Goal: Task Accomplishment & Management: Manage account settings

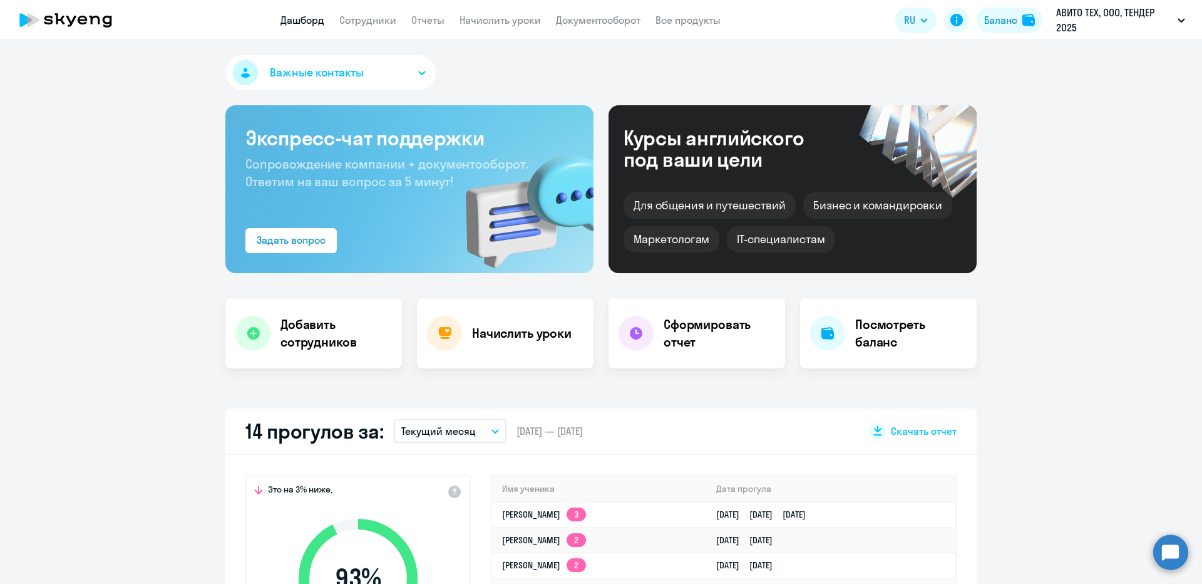
select select "30"
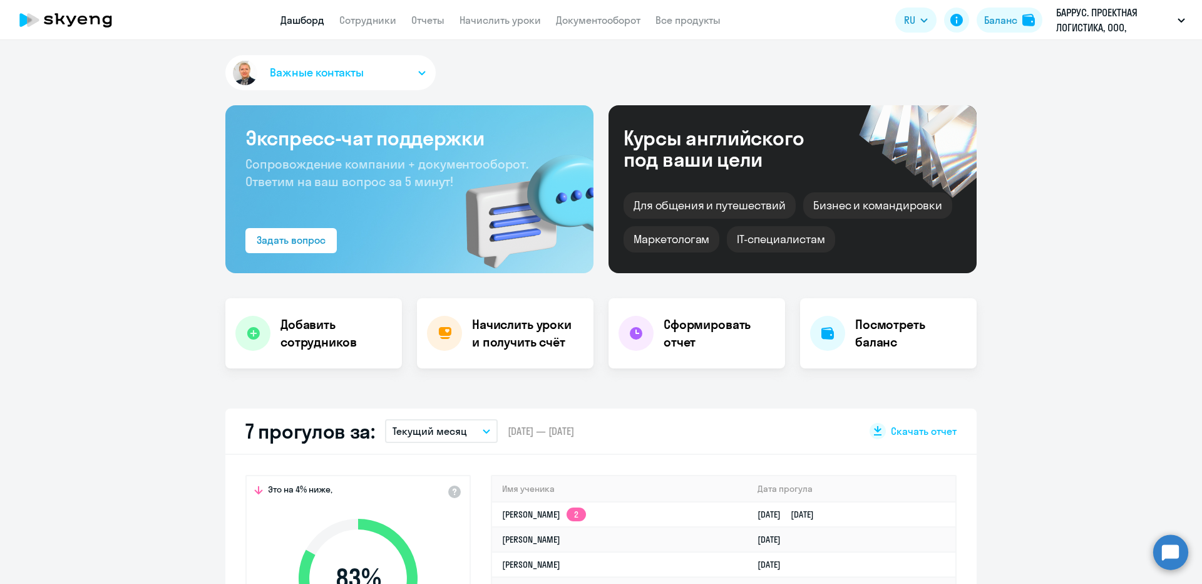
select select "30"
click at [492, 13] on app-menu-item-link "Начислить уроки" at bounding box center [500, 21] width 81 height 16
select select "30"
click at [1027, 13] on button "Баланс" at bounding box center [1010, 20] width 66 height 25
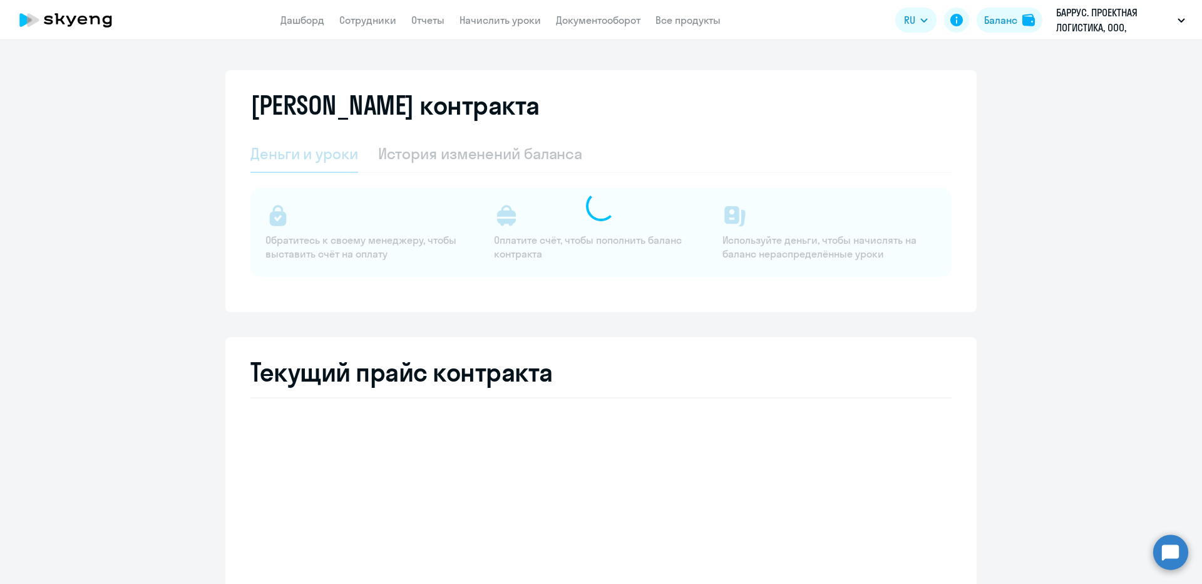
select select "english_adult_not_native_speaker"
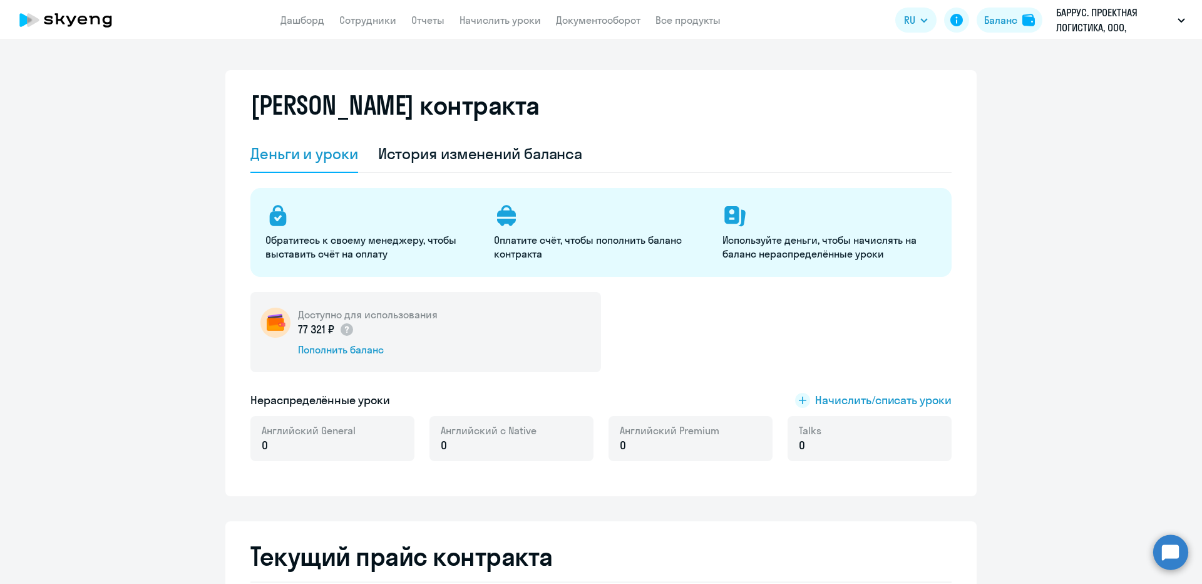
click at [453, 25] on nav "Дашборд Сотрудники Отчеты Начислить уроки Документооборот Все продукты" at bounding box center [501, 21] width 440 height 16
click at [484, 19] on link "Начислить уроки" at bounding box center [500, 20] width 81 height 13
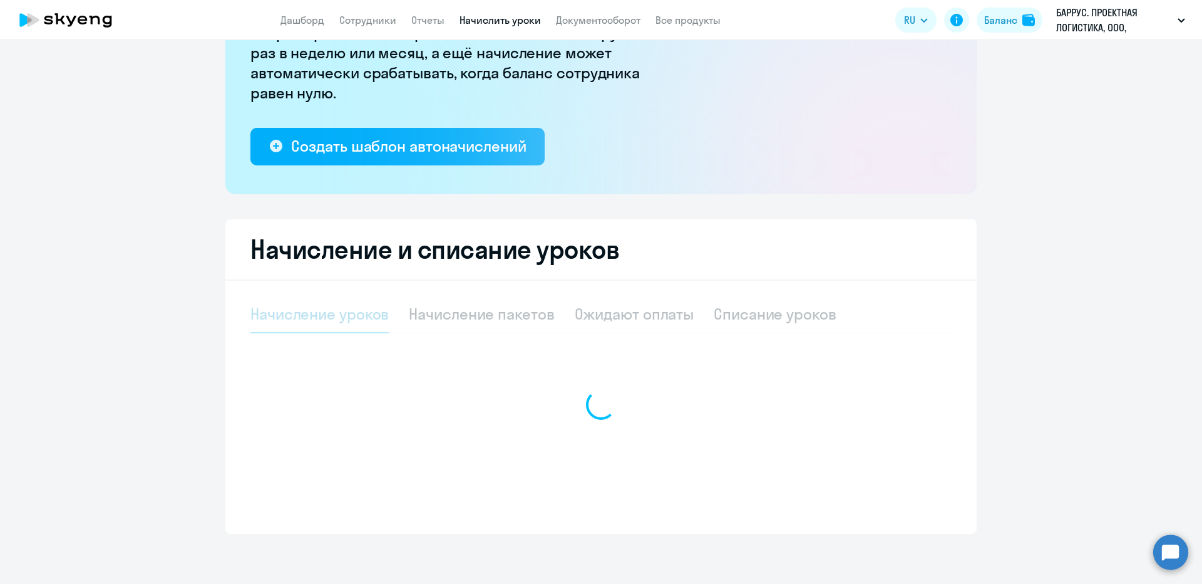
select select "10"
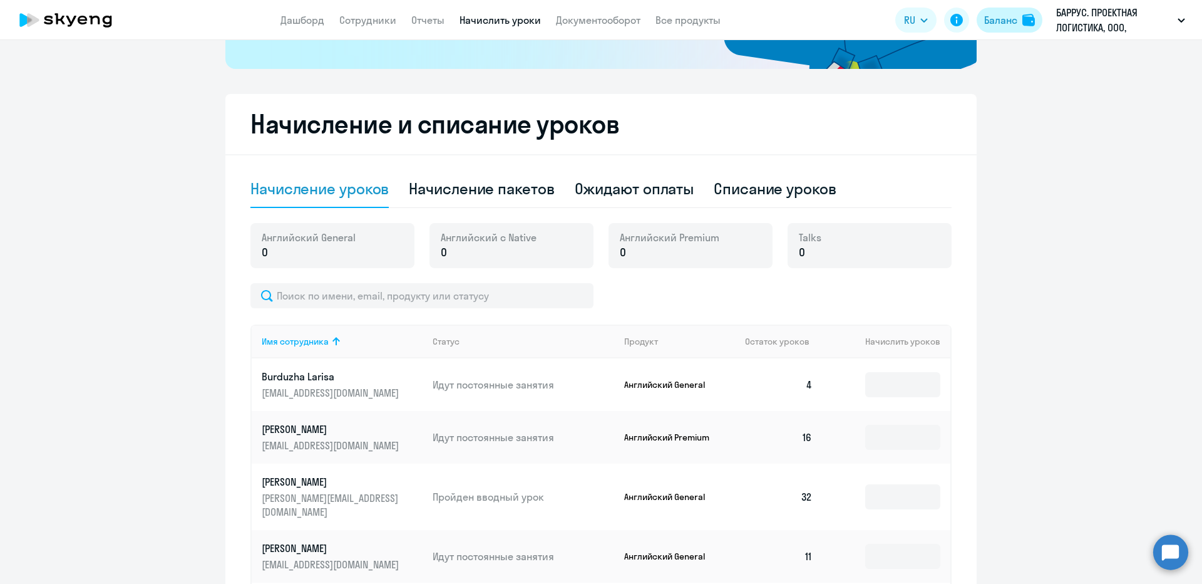
click at [987, 32] on button "Баланс" at bounding box center [1010, 20] width 66 height 25
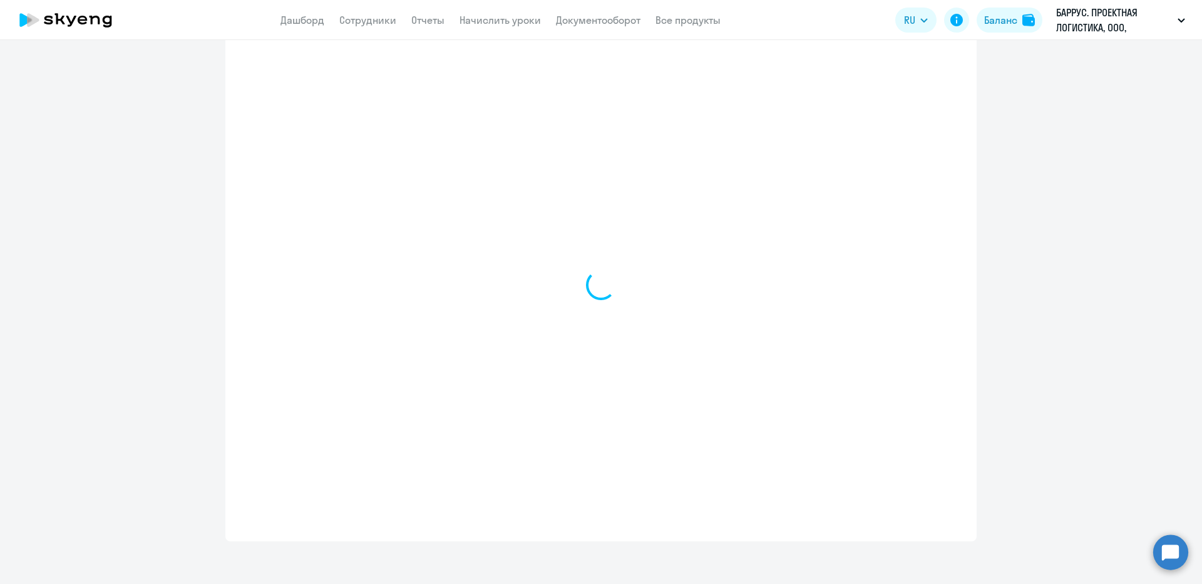
select select "english_adult_not_native_speaker"
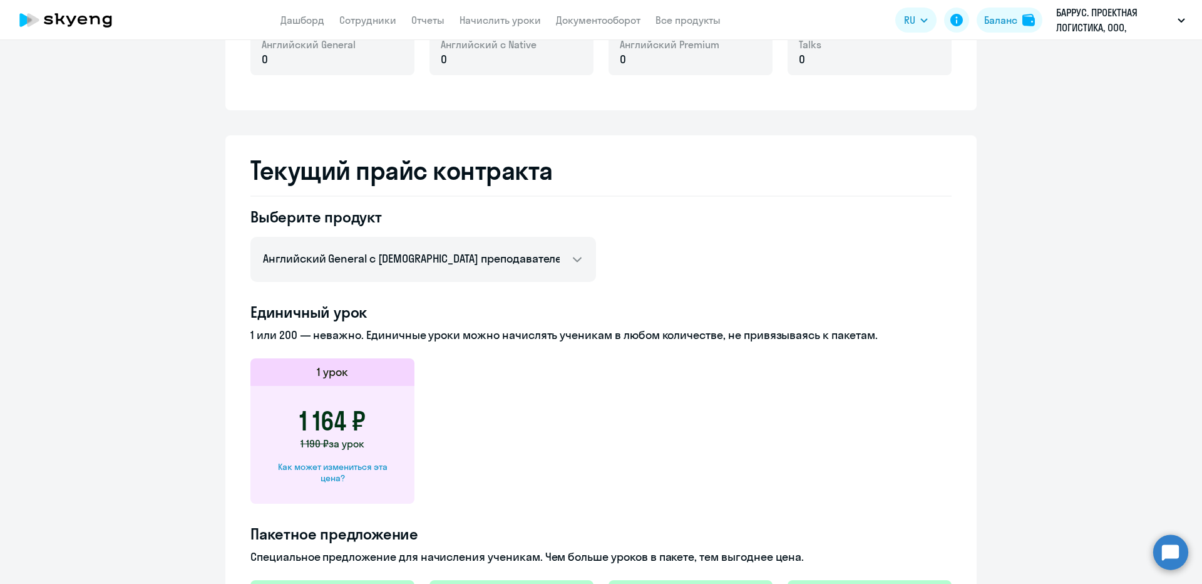
scroll to position [321, 0]
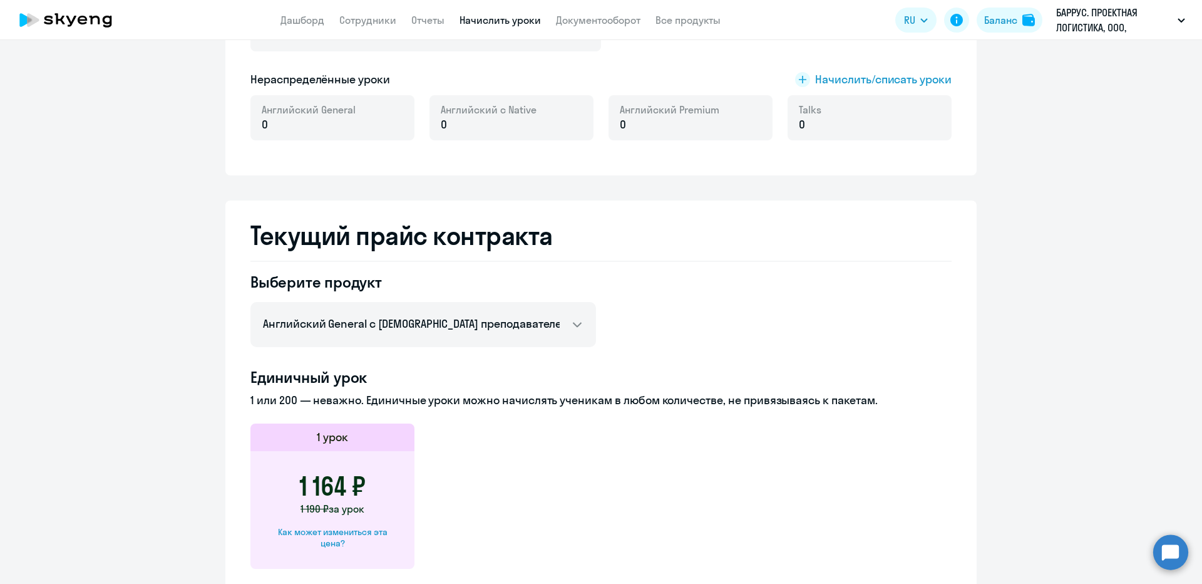
click at [472, 15] on link "Начислить уроки" at bounding box center [500, 20] width 81 height 13
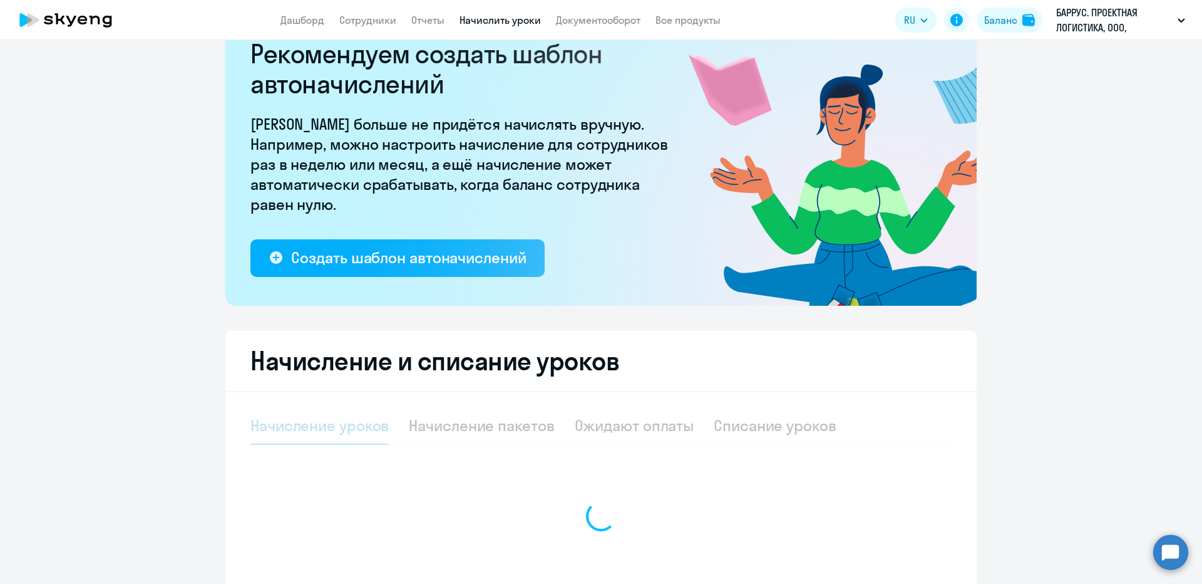
select select "10"
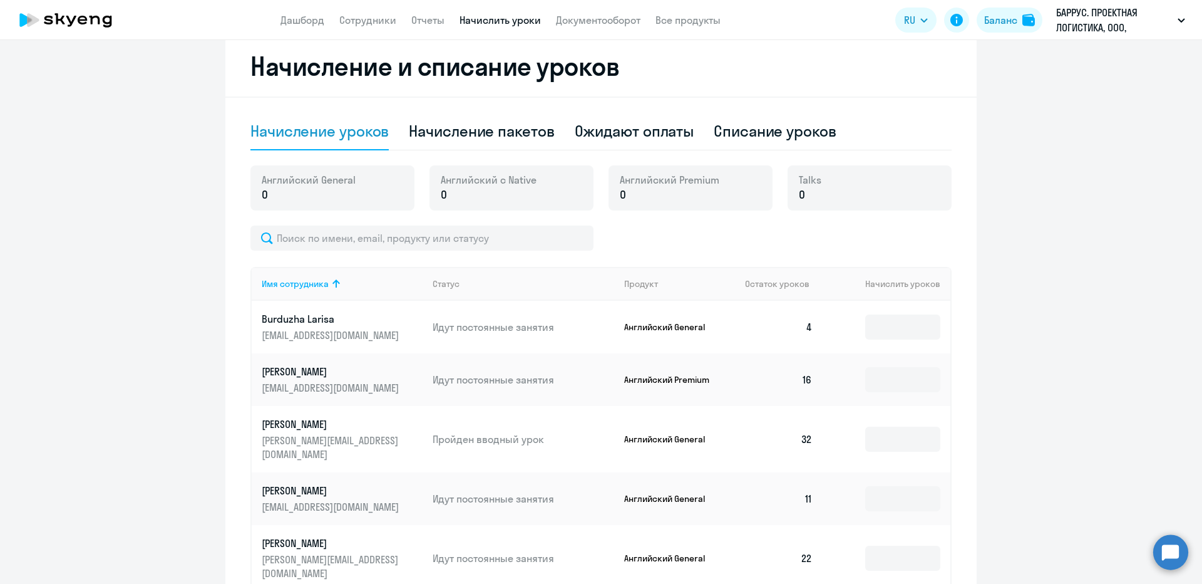
scroll to position [407, 0]
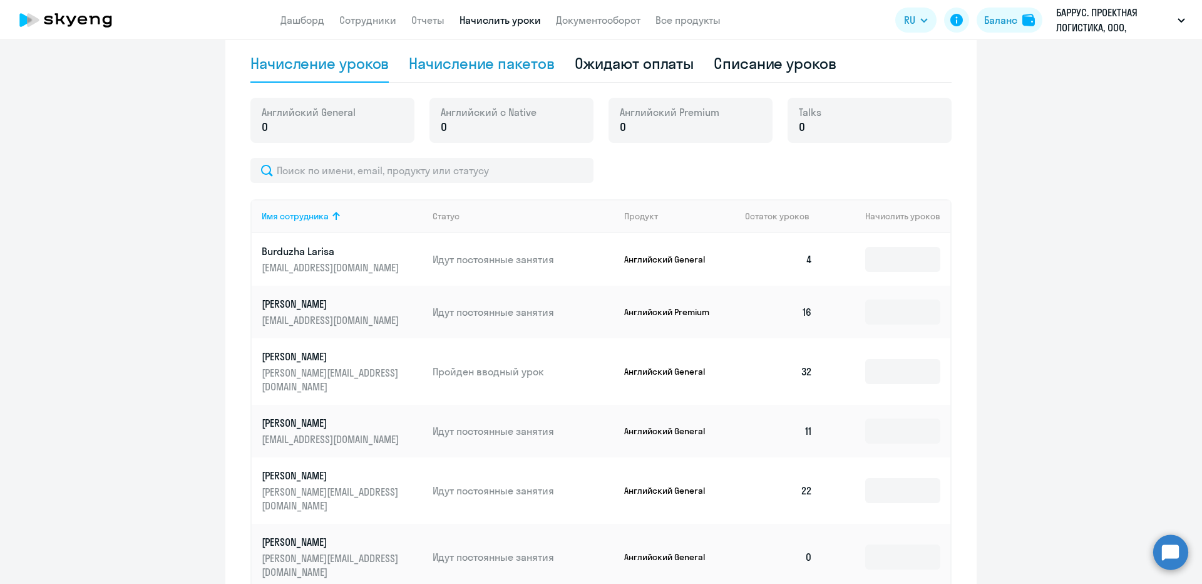
click at [453, 66] on div "Начисление пакетов" at bounding box center [481, 63] width 145 height 20
select select "10"
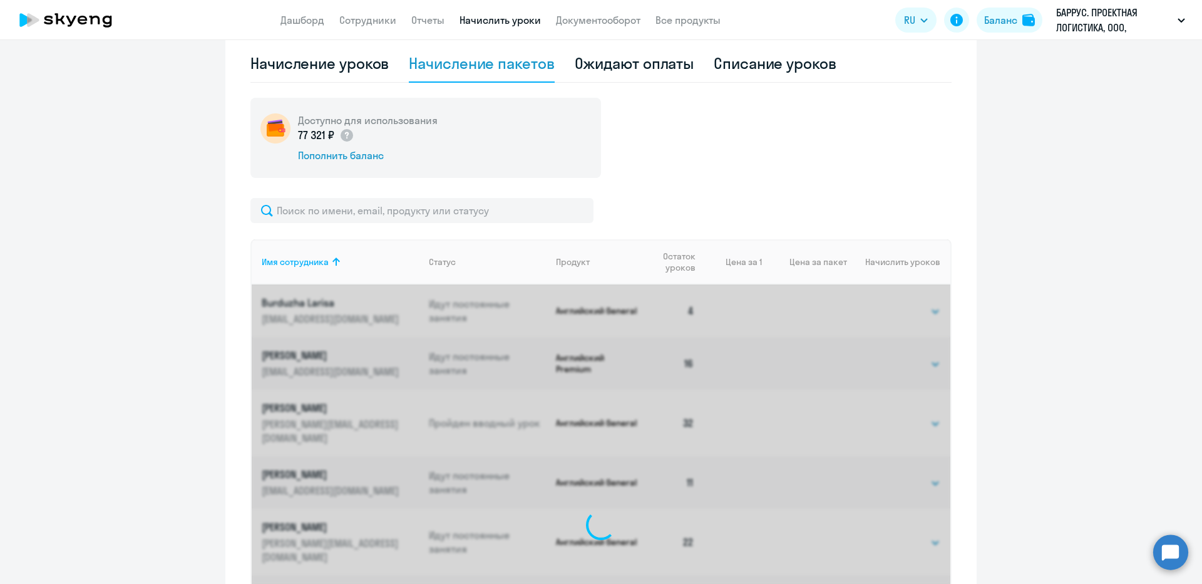
click at [386, 60] on div "Начисление уроков Начисление пакетов Ожидают оплаты Списание уроков" at bounding box center [601, 64] width 701 height 38
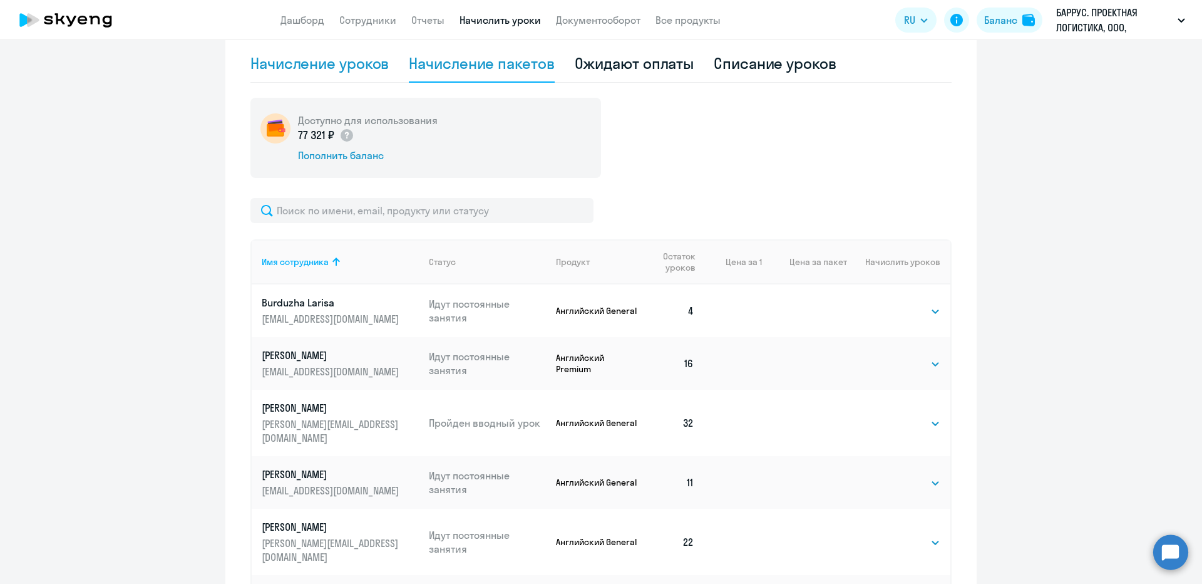
click at [381, 67] on div "Начисление уроков" at bounding box center [320, 63] width 138 height 20
select select "10"
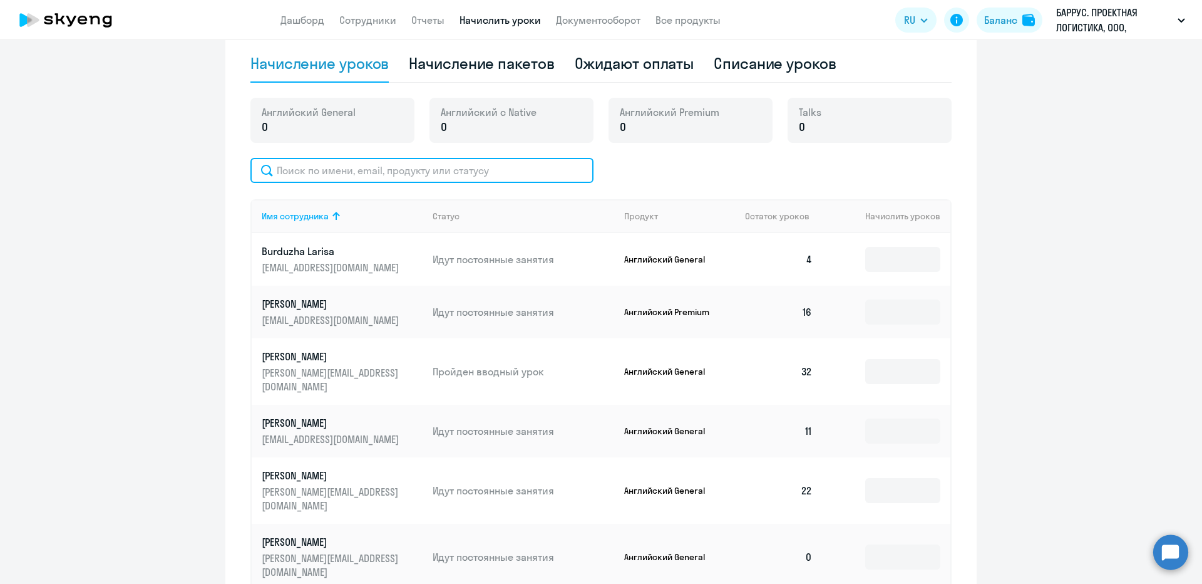
click at [383, 174] on input "text" at bounding box center [422, 170] width 343 height 25
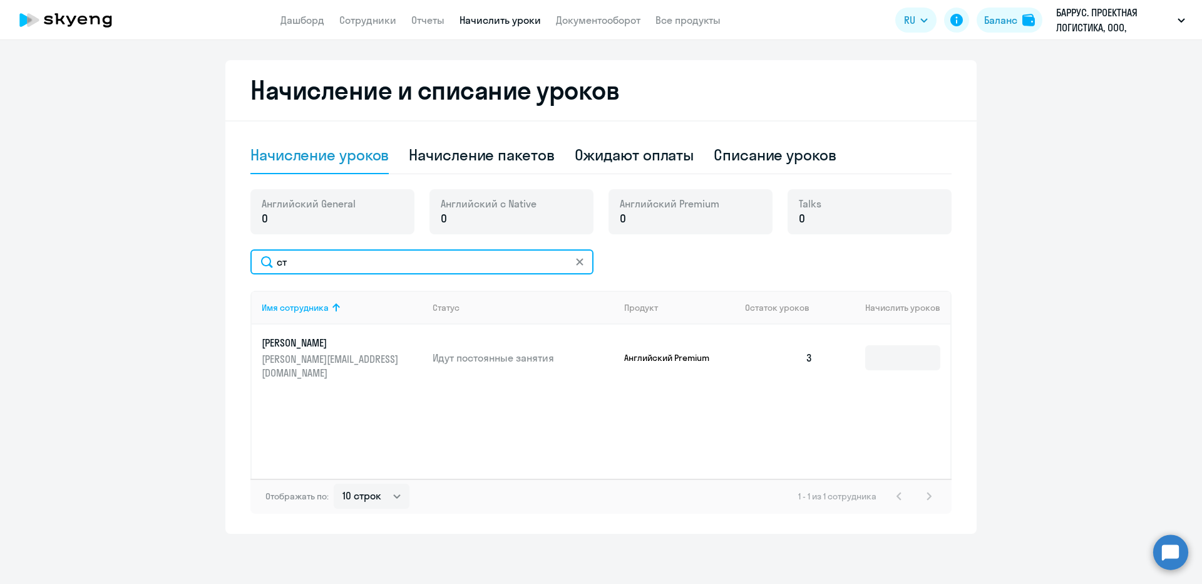
scroll to position [316, 0]
type input "степу"
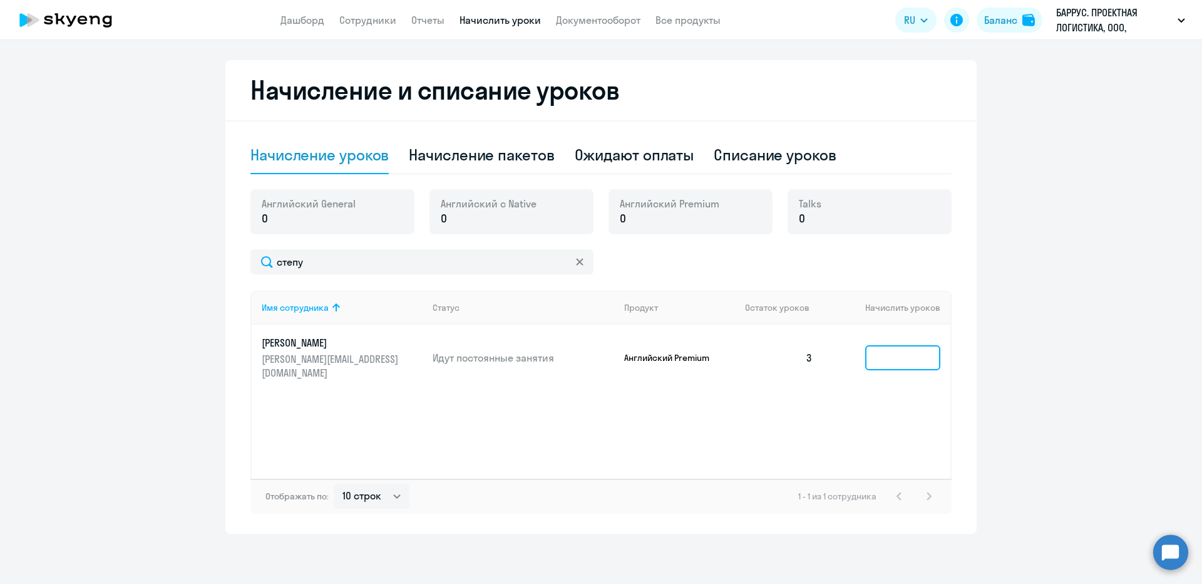
click at [891, 346] on input at bounding box center [903, 357] width 75 height 25
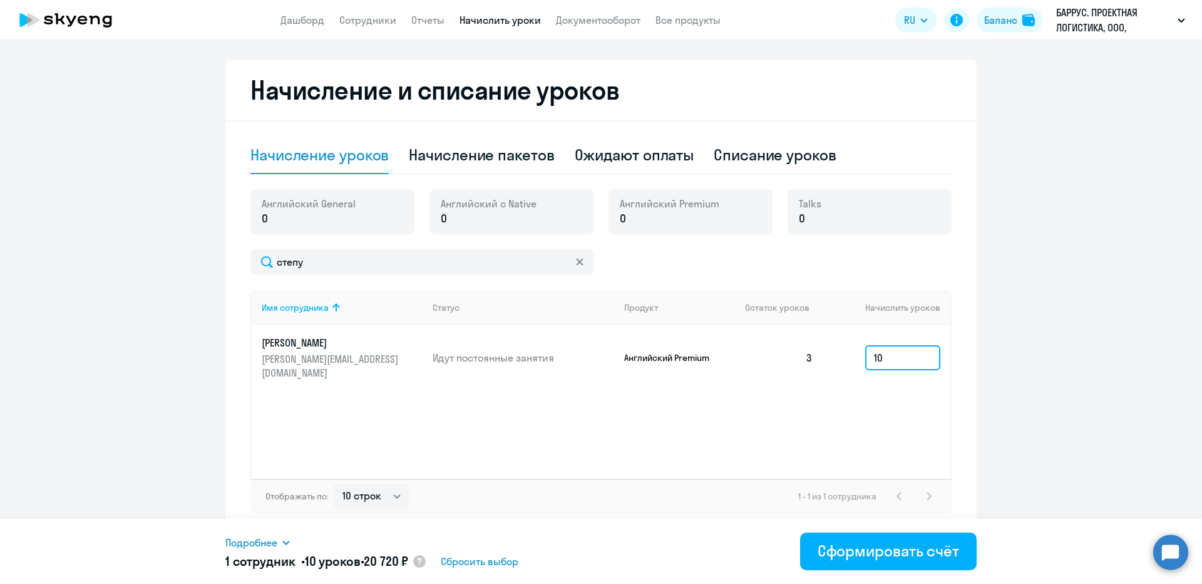
type input "10"
click at [993, 387] on ng-component "Рекомендуем создать шаблон автоначислений Уроки больше не придётся начислять вр…" at bounding box center [601, 138] width 1202 height 790
click at [975, 18] on app-header-actions "RU English Русский Баланс БАРРУС. ПРОЕКТНАЯ ЛОГИСТИКА, ООО, Предоплата БАРРУС. …" at bounding box center [1044, 20] width 296 height 30
click at [999, 18] on div "Баланс" at bounding box center [1001, 20] width 33 height 15
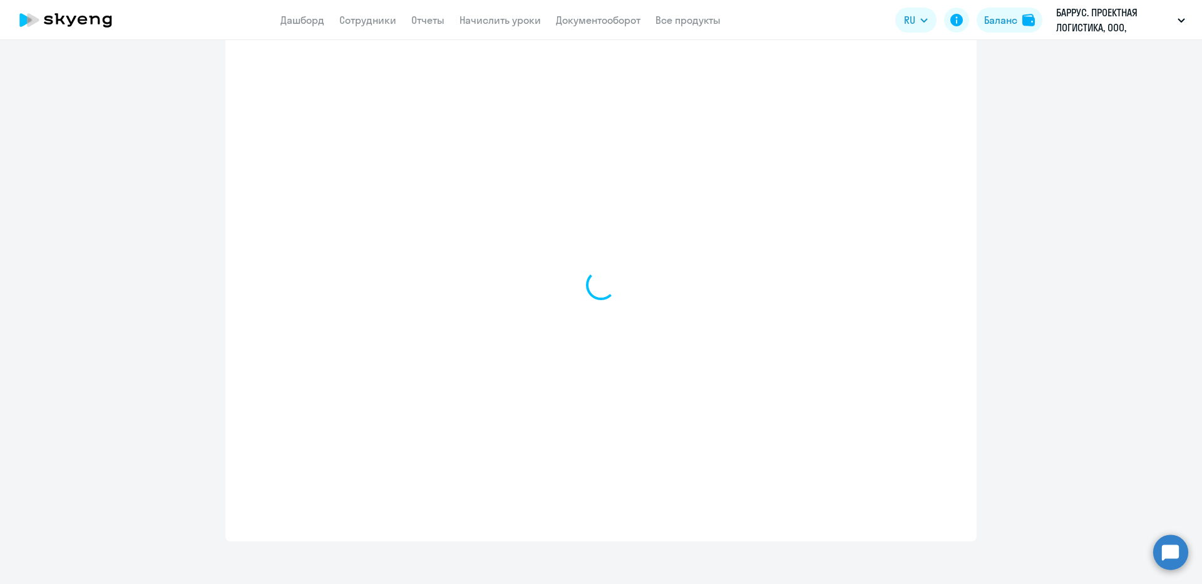
select select "english_adult_not_native_speaker"
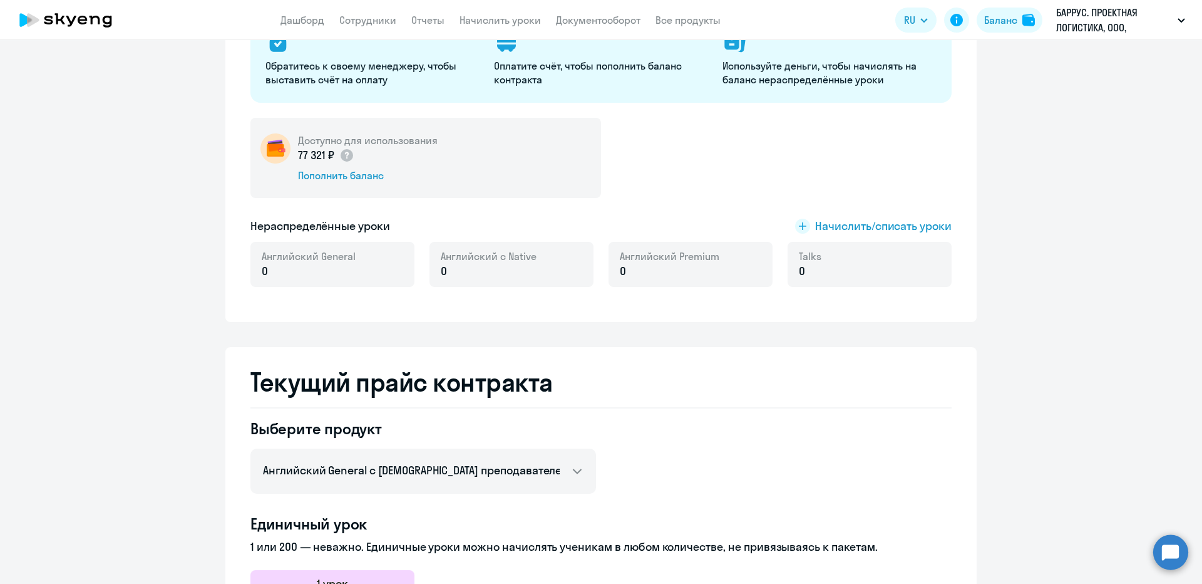
scroll to position [167, 0]
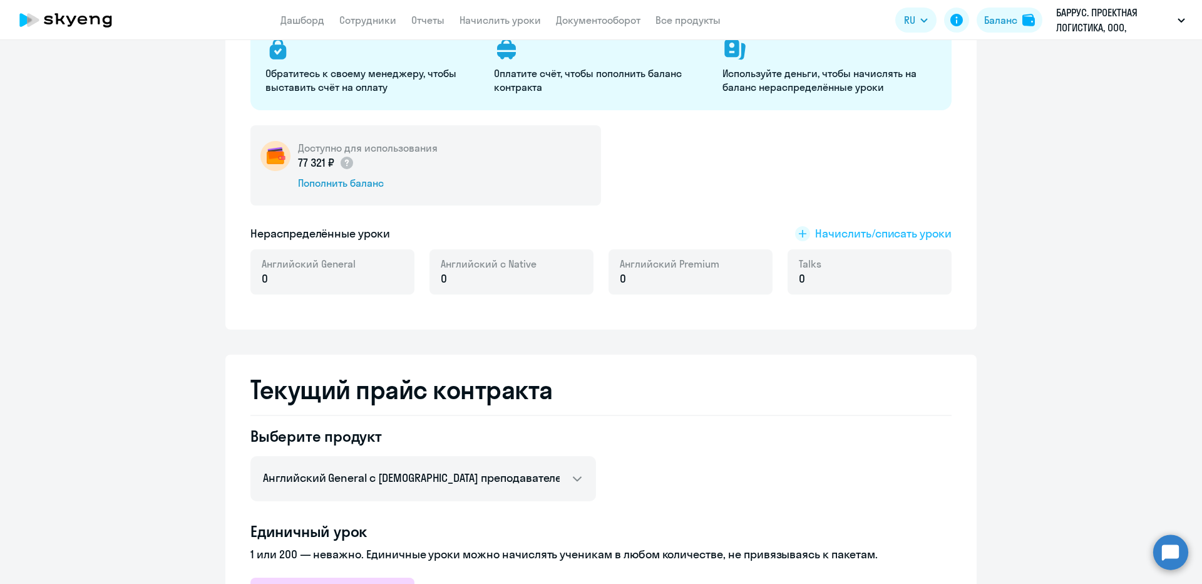
click at [862, 237] on span "Начислить/списать уроки" at bounding box center [883, 233] width 137 height 16
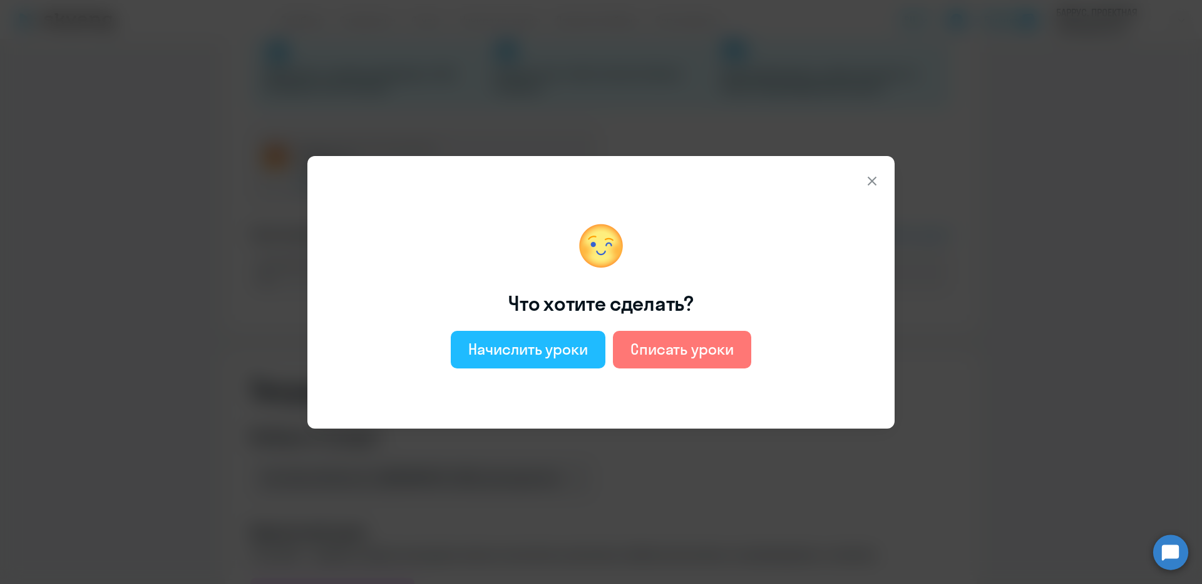
click at [497, 346] on div "Начислить уроки" at bounding box center [528, 349] width 120 height 20
select select "english_adult_not_native_speaker"
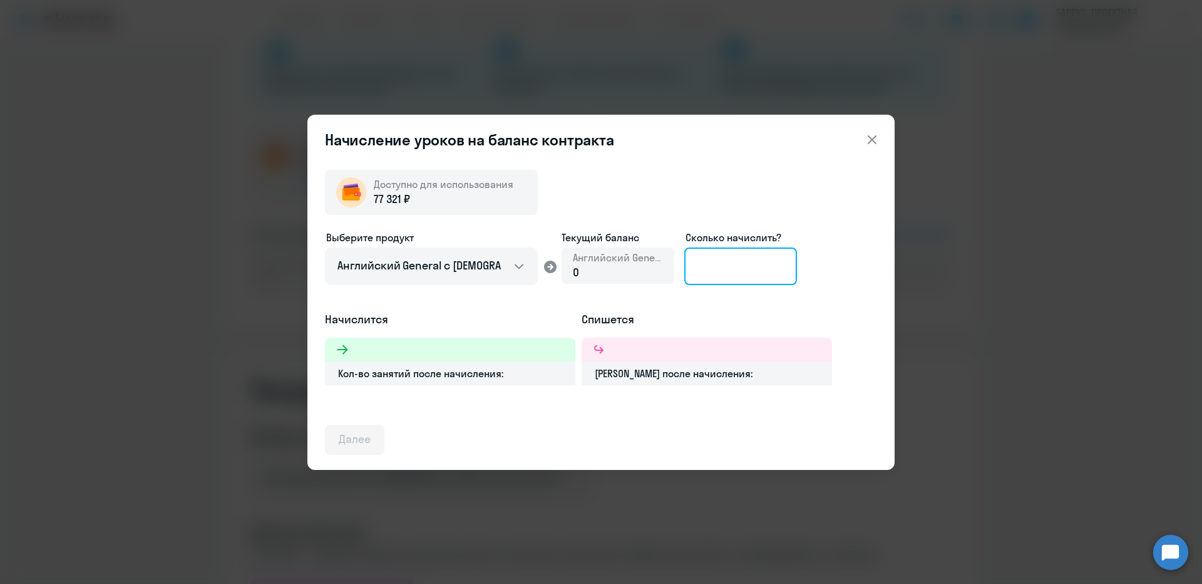
click at [714, 269] on input at bounding box center [741, 266] width 113 height 38
type input "10"
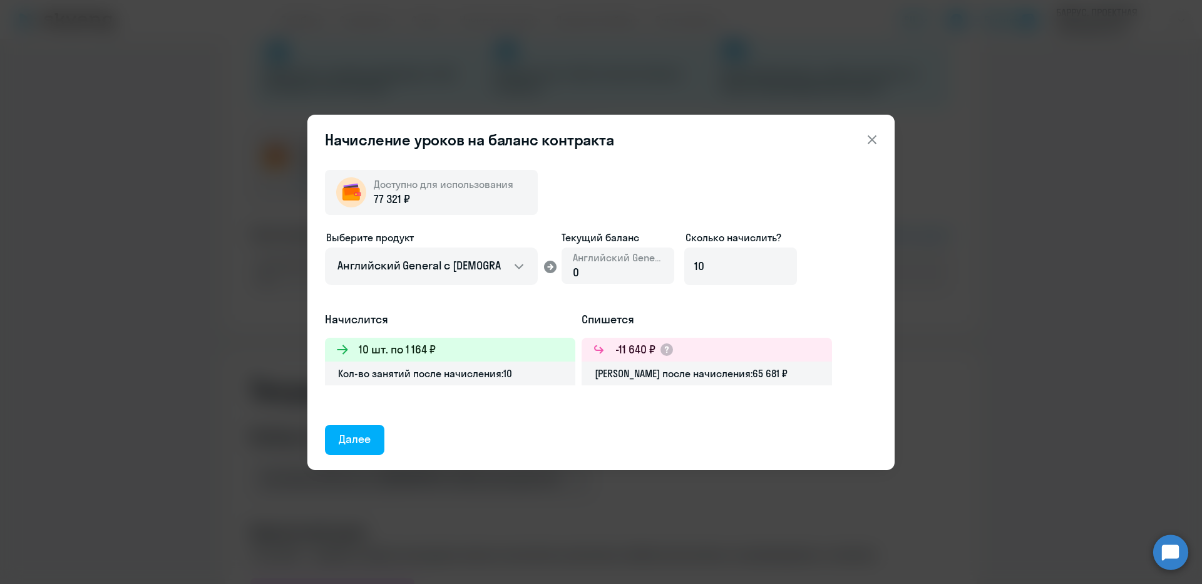
click at [495, 420] on div "Доступно для использования 77 321 ₽ Выберите продукт Английский General с русск…" at bounding box center [601, 307] width 552 height 295
click at [359, 440] on div "Далее" at bounding box center [355, 439] width 32 height 16
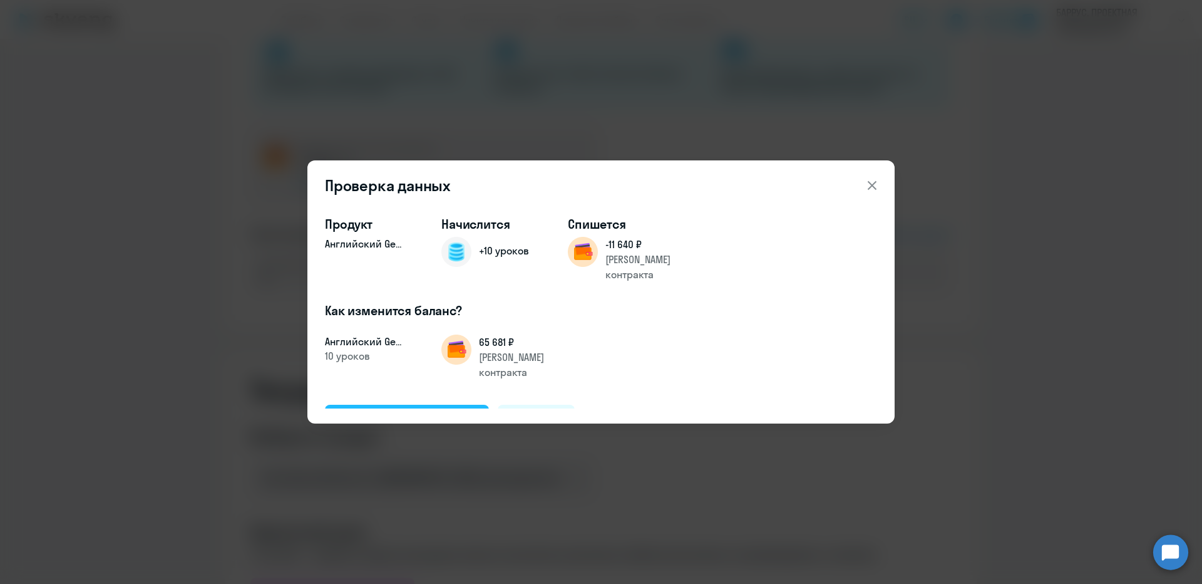
click at [398, 405] on button "Подтвердить и начислить" at bounding box center [407, 420] width 164 height 30
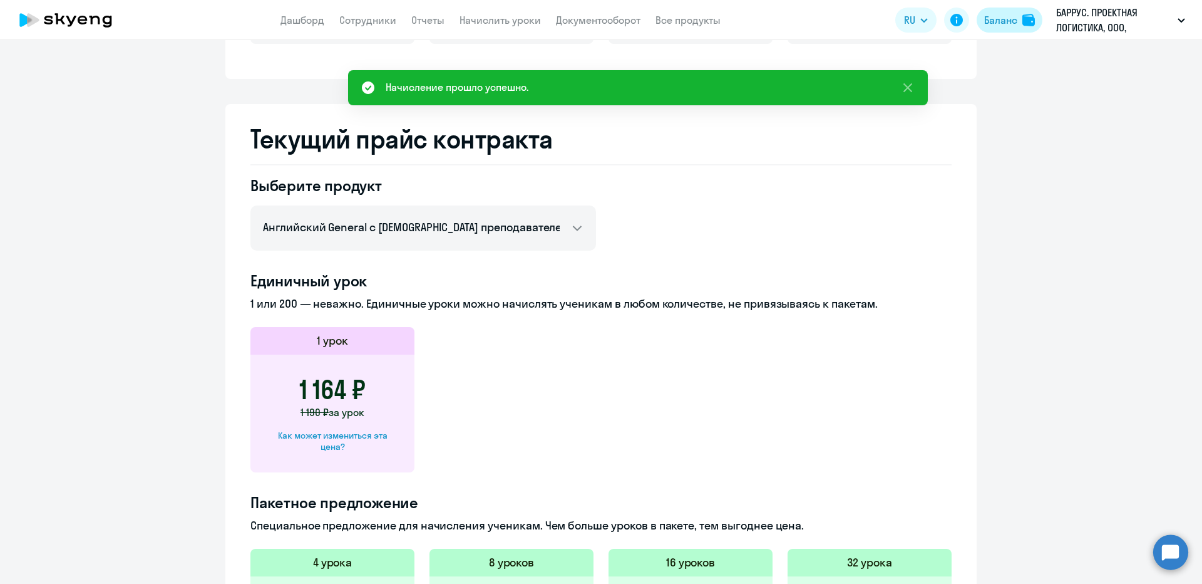
click at [1002, 26] on div "Баланс" at bounding box center [1001, 20] width 33 height 15
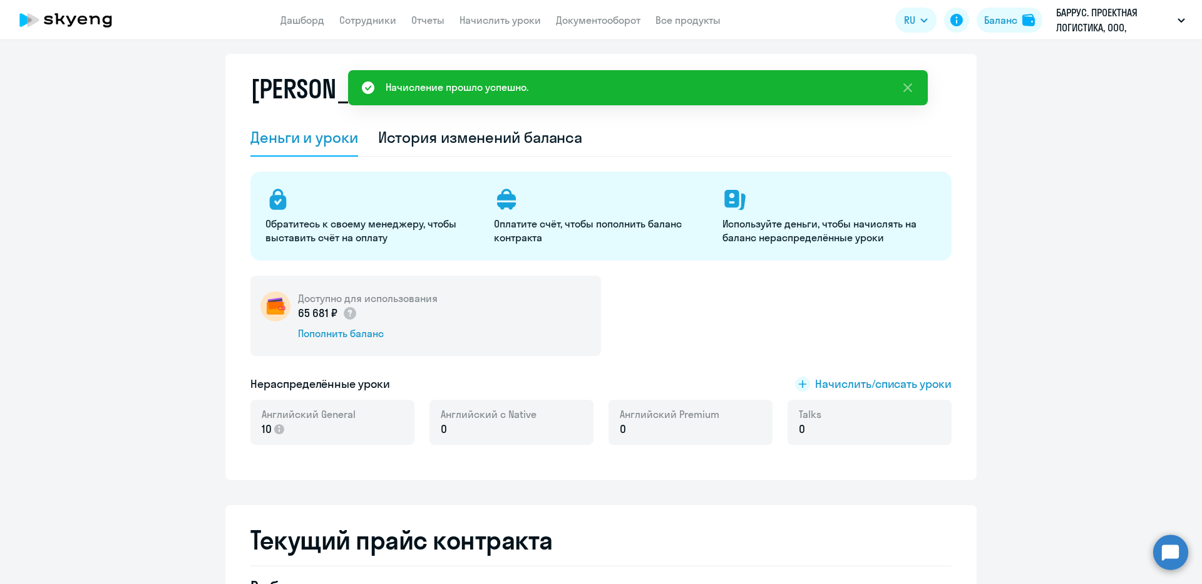
scroll to position [0, 0]
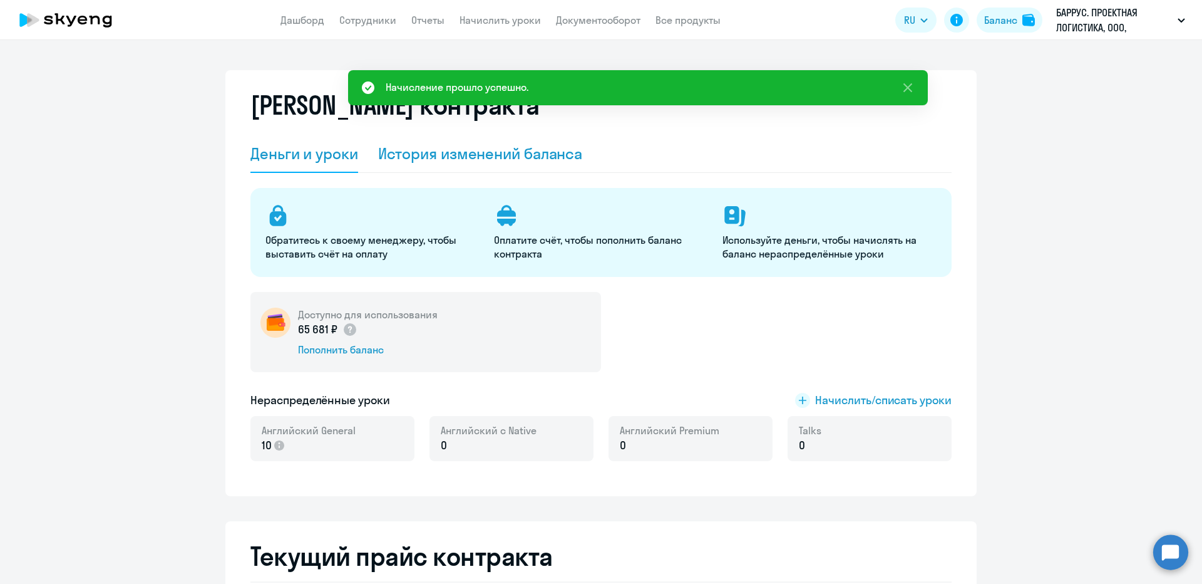
click at [534, 159] on div "История изменений баланса" at bounding box center [480, 153] width 205 height 20
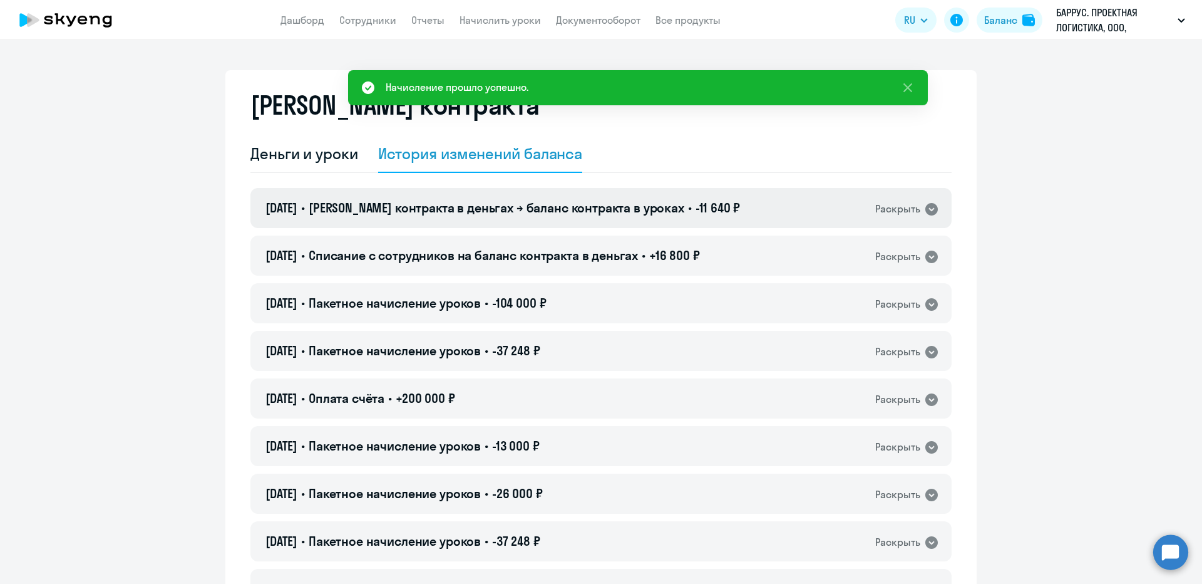
click at [339, 204] on span "Баланс контракта в деньгах → баланс контракта в уроках" at bounding box center [497, 208] width 376 height 16
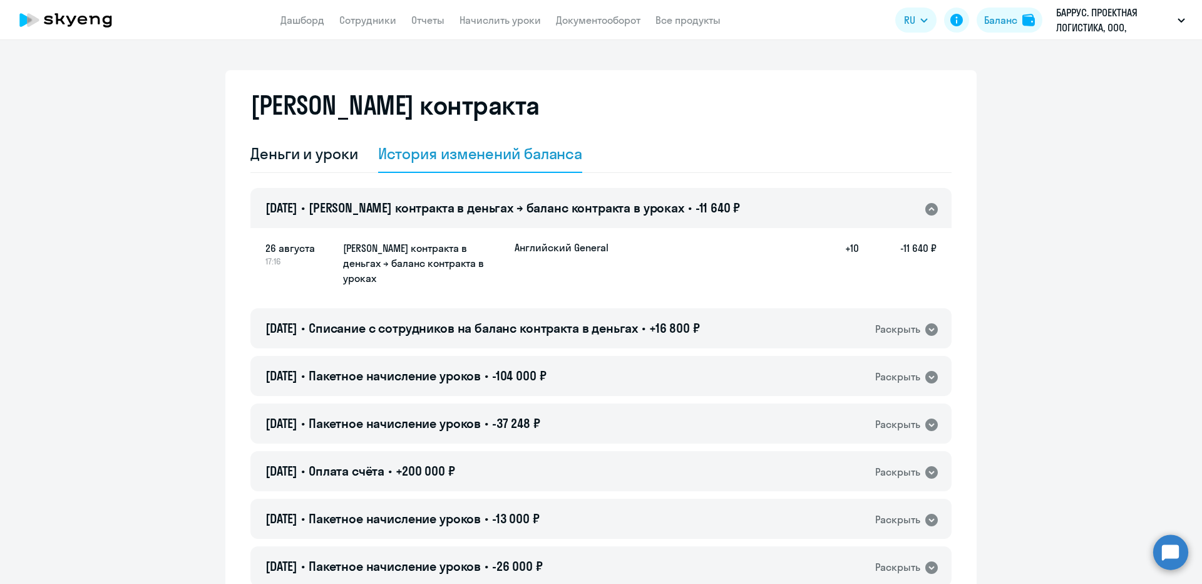
click at [343, 262] on h5 "Баланс контракта в деньгах → баланс контракта в уроках" at bounding box center [424, 262] width 162 height 45
click at [366, 320] on span "Списание с сотрудников на баланс контракта в деньгах" at bounding box center [473, 328] width 329 height 16
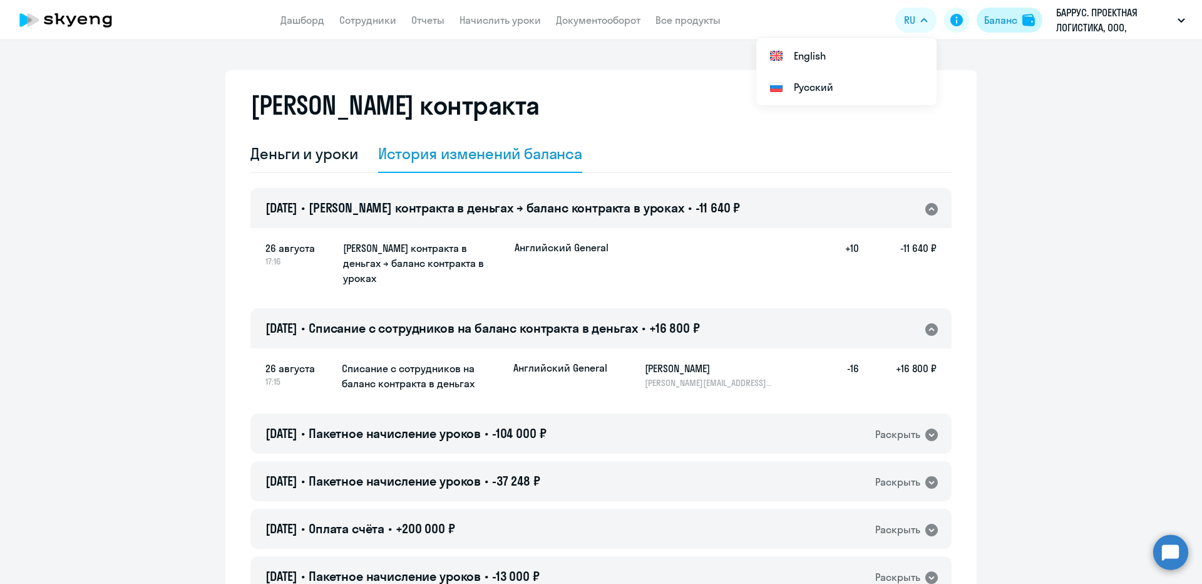
click at [1000, 9] on button "Баланс" at bounding box center [1010, 20] width 66 height 25
click at [357, 135] on div "Баланс контракта" at bounding box center [601, 112] width 701 height 45
click at [337, 148] on div "Деньги и уроки" at bounding box center [305, 153] width 108 height 20
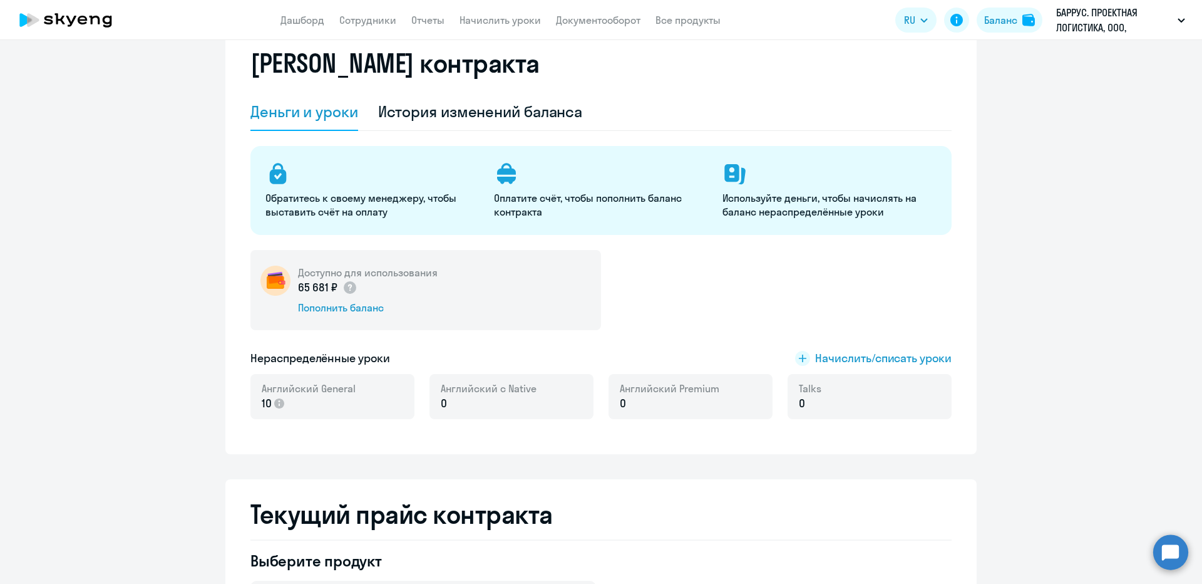
scroll to position [63, 0]
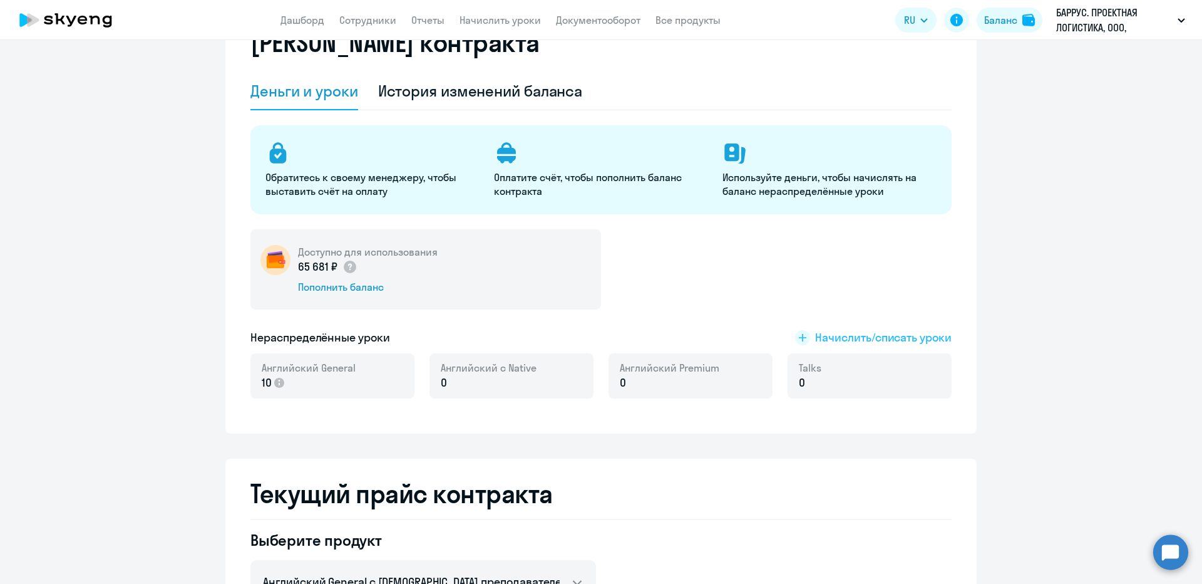
click at [867, 342] on span "Начислить/списать уроки" at bounding box center [883, 337] width 137 height 16
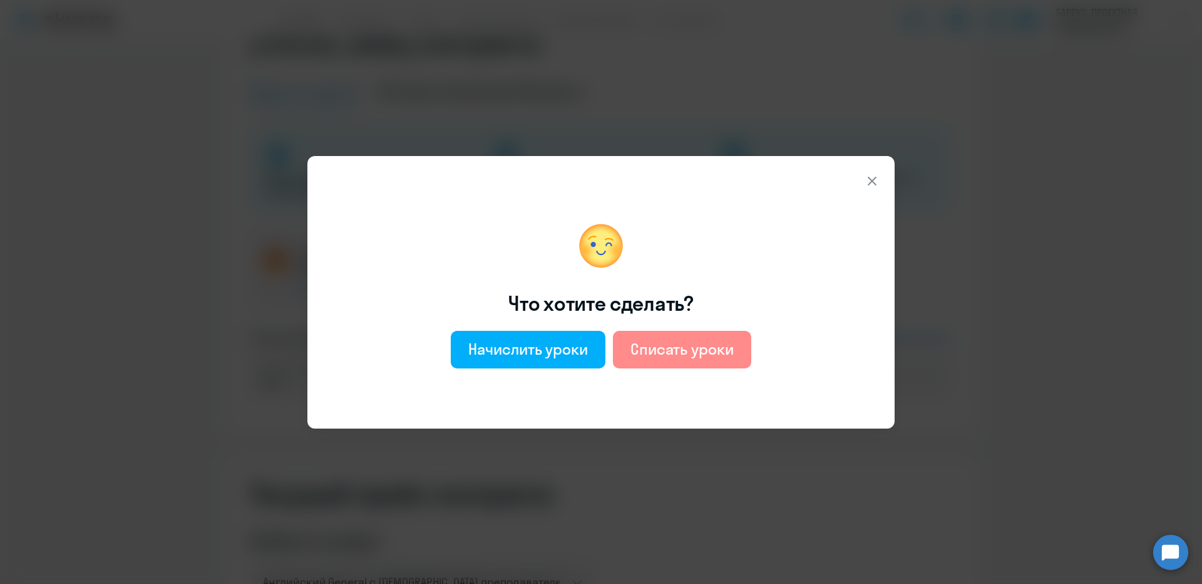
click at [655, 353] on div "Списать уроки" at bounding box center [682, 349] width 103 height 20
select select "english_adult_not_native_speaker"
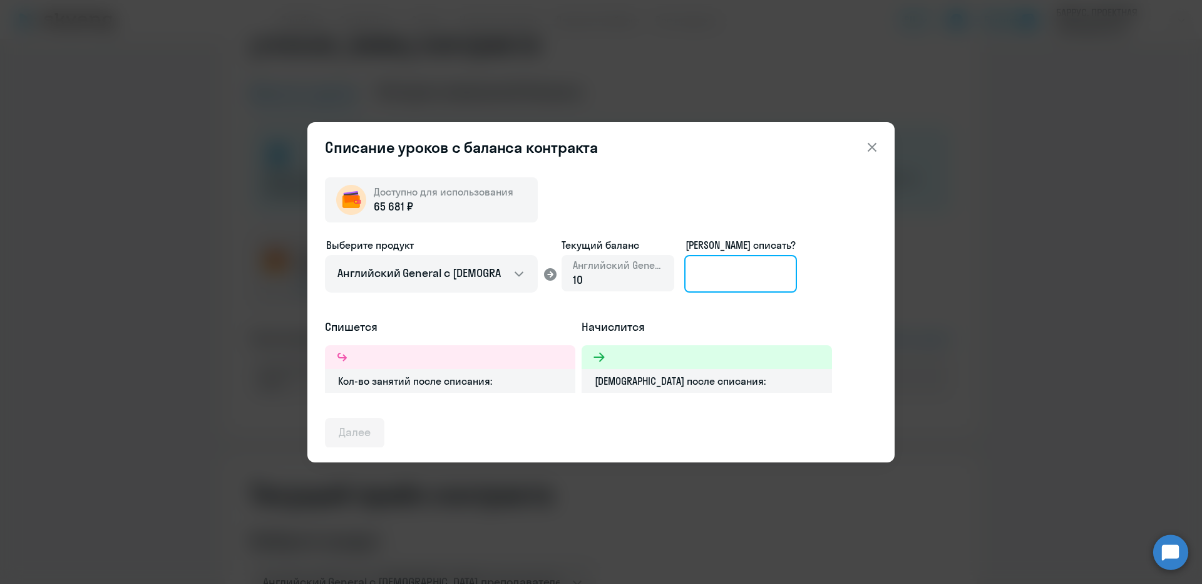
click at [748, 272] on input at bounding box center [741, 274] width 113 height 38
type input "10"
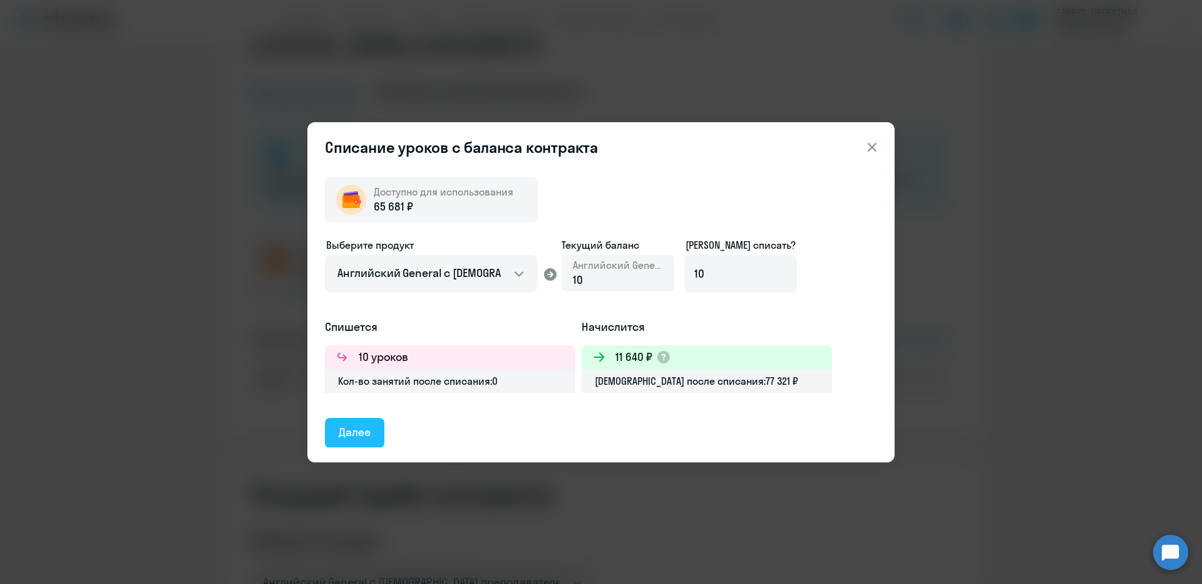
click at [364, 437] on div "Далее" at bounding box center [355, 432] width 32 height 16
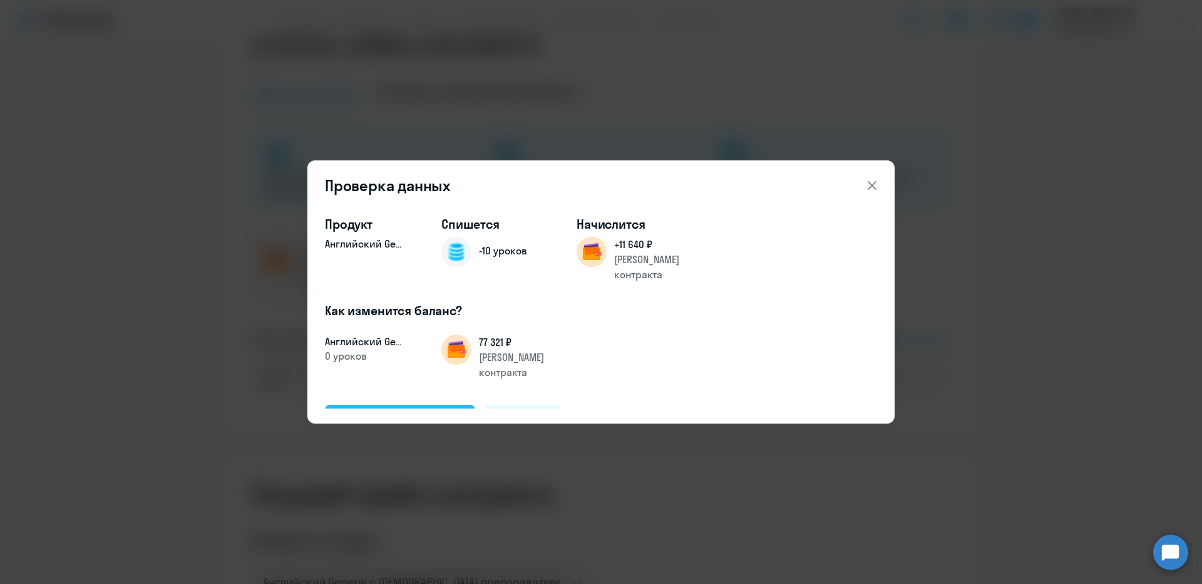
click at [408, 405] on button "Подтвердить и списать" at bounding box center [400, 420] width 150 height 30
click at [408, 384] on div "Английский General 10" at bounding box center [333, 375] width 164 height 45
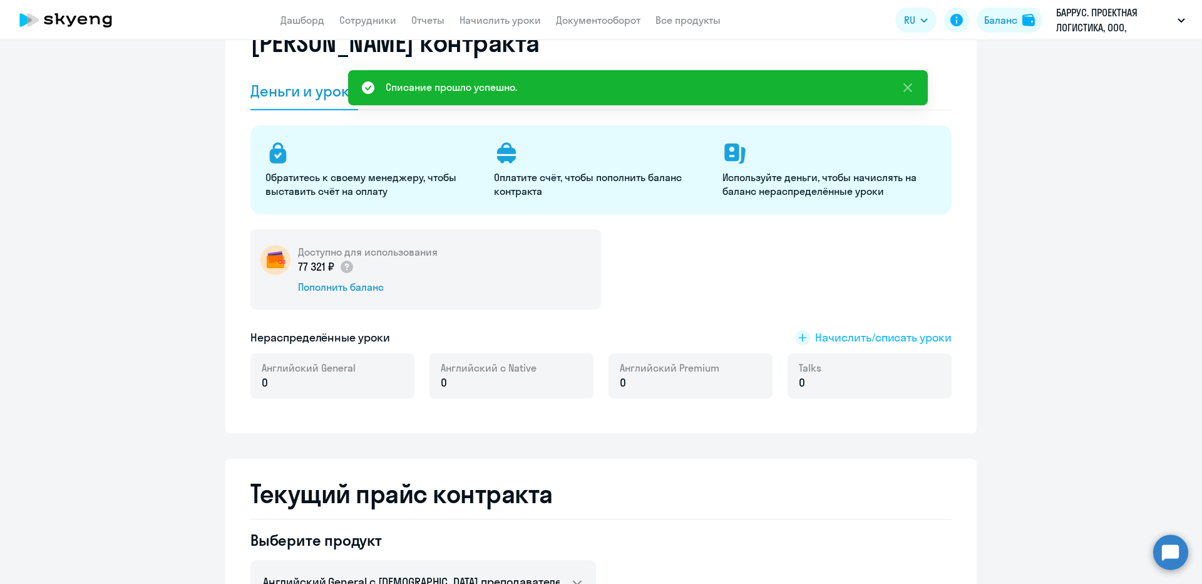
click at [842, 339] on span "Начислить/списать уроки" at bounding box center [883, 337] width 137 height 16
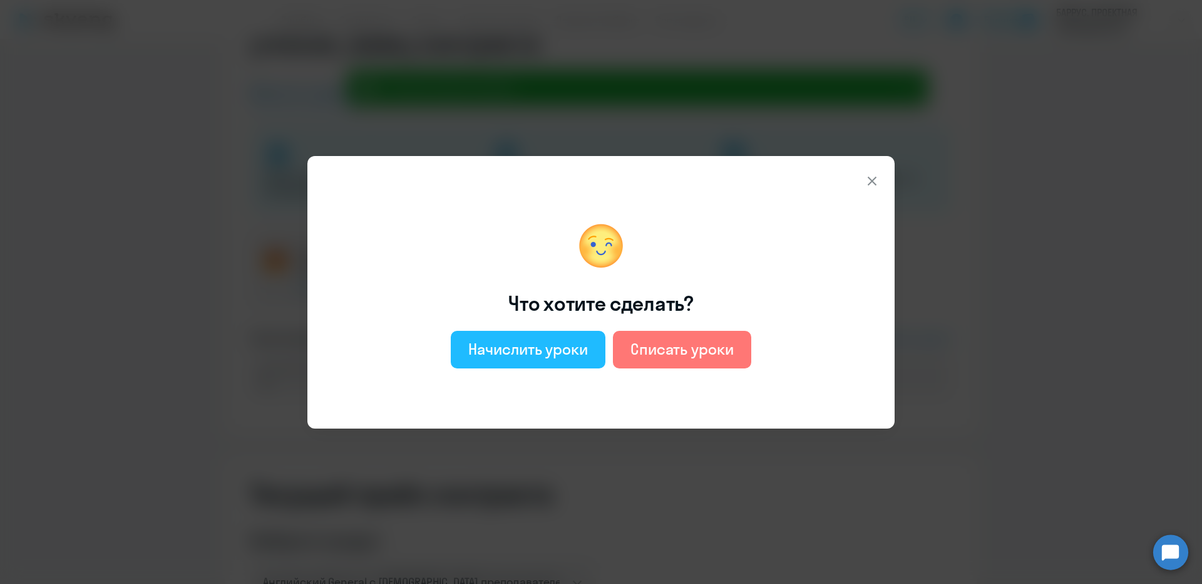
click at [542, 353] on div "Начислить уроки" at bounding box center [528, 349] width 120 height 20
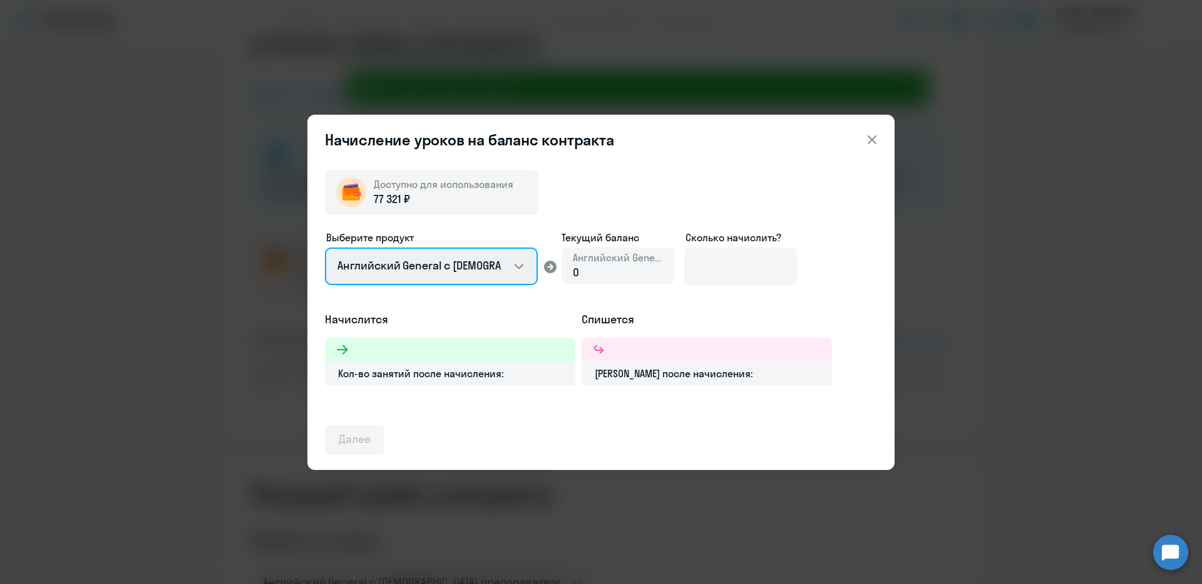
click at [477, 269] on select "Английский General с русскоговорящим преподавателем Английский General с англог…" at bounding box center [431, 266] width 213 height 38
select select "english_adult_not_native_speaker_premium"
click at [325, 247] on select "Английский General с русскоговорящим преподавателем Английский General с англог…" at bounding box center [431, 266] width 213 height 38
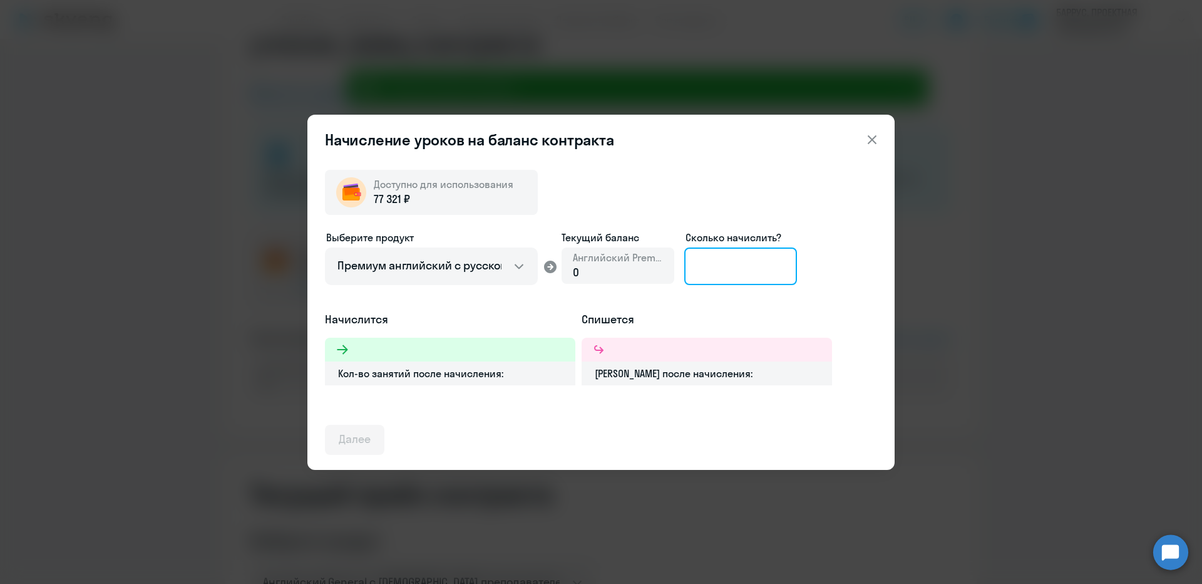
click at [767, 279] on input at bounding box center [741, 266] width 113 height 38
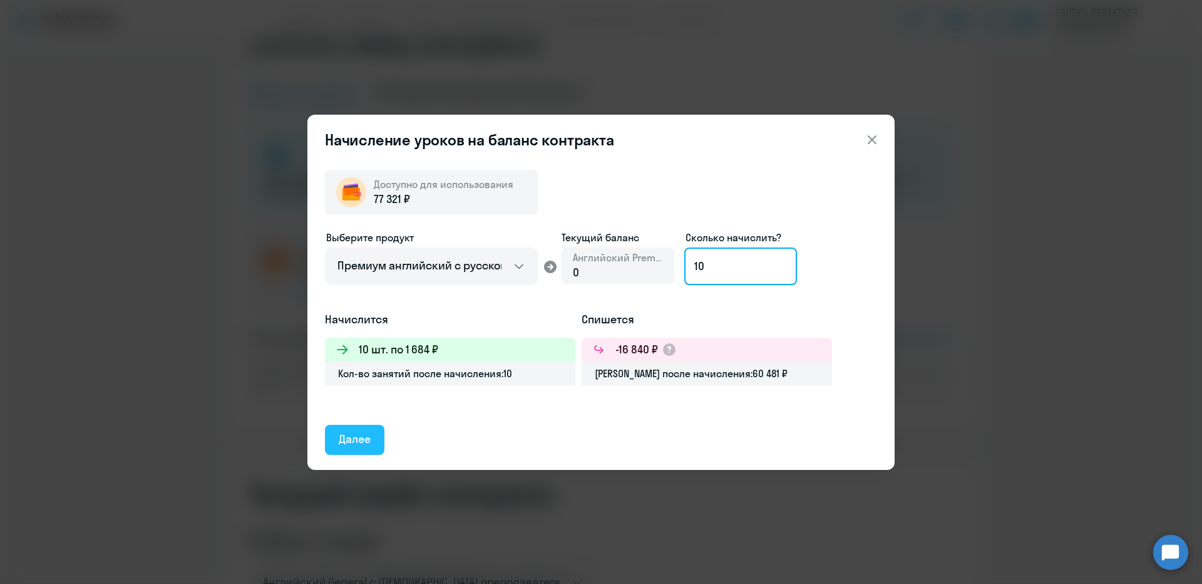
type input "10"
click at [346, 437] on div "Далее" at bounding box center [355, 439] width 32 height 16
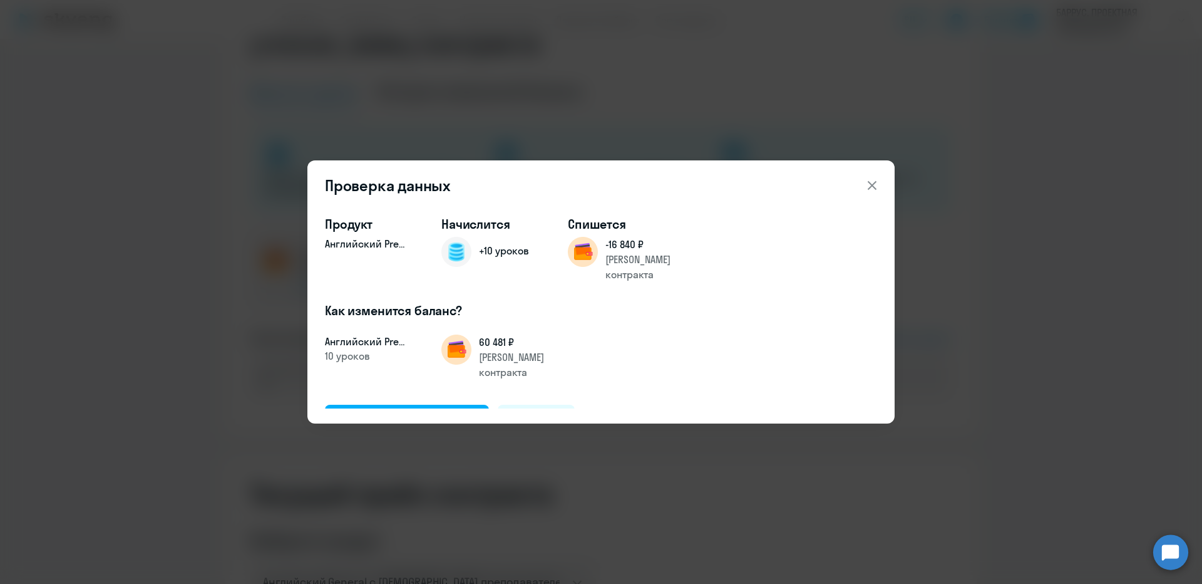
click at [393, 417] on div "Продукт Английский Premium Начислится +10 уроков Спишется -16 840 ₽ Баланс конт…" at bounding box center [601, 314] width 587 height 218
click at [380, 405] on button "Подтвердить и начислить" at bounding box center [407, 420] width 164 height 30
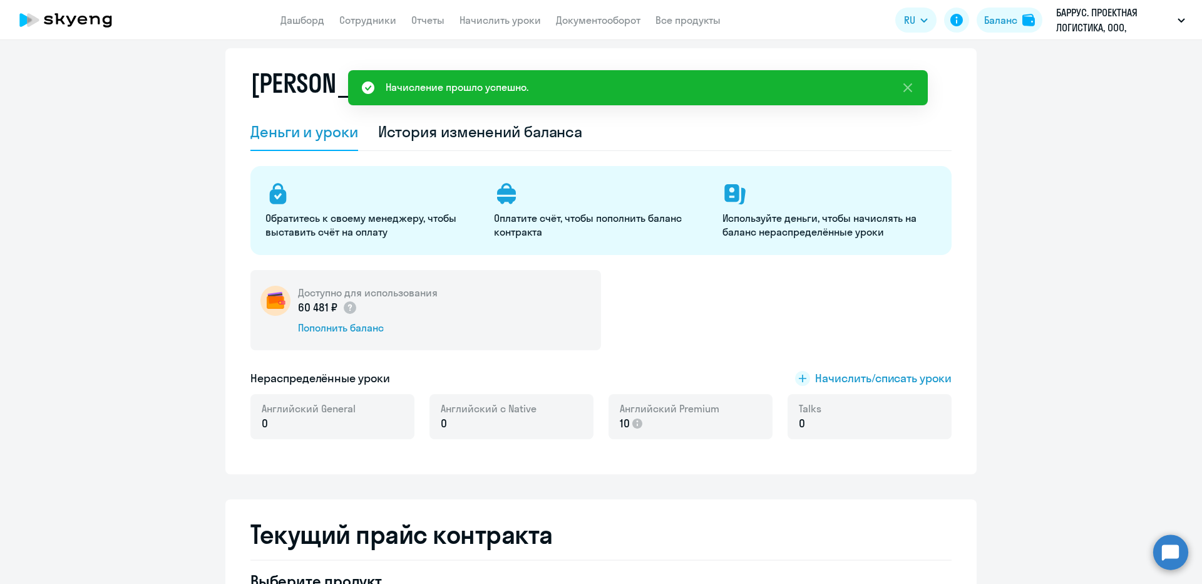
scroll to position [0, 0]
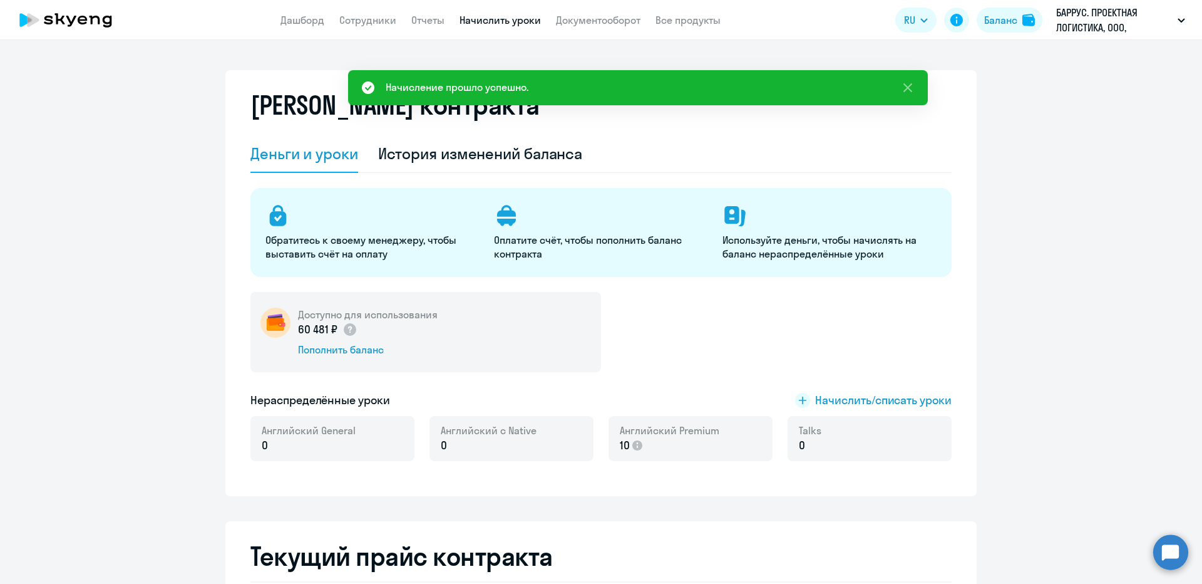
click at [487, 23] on link "Начислить уроки" at bounding box center [500, 20] width 81 height 13
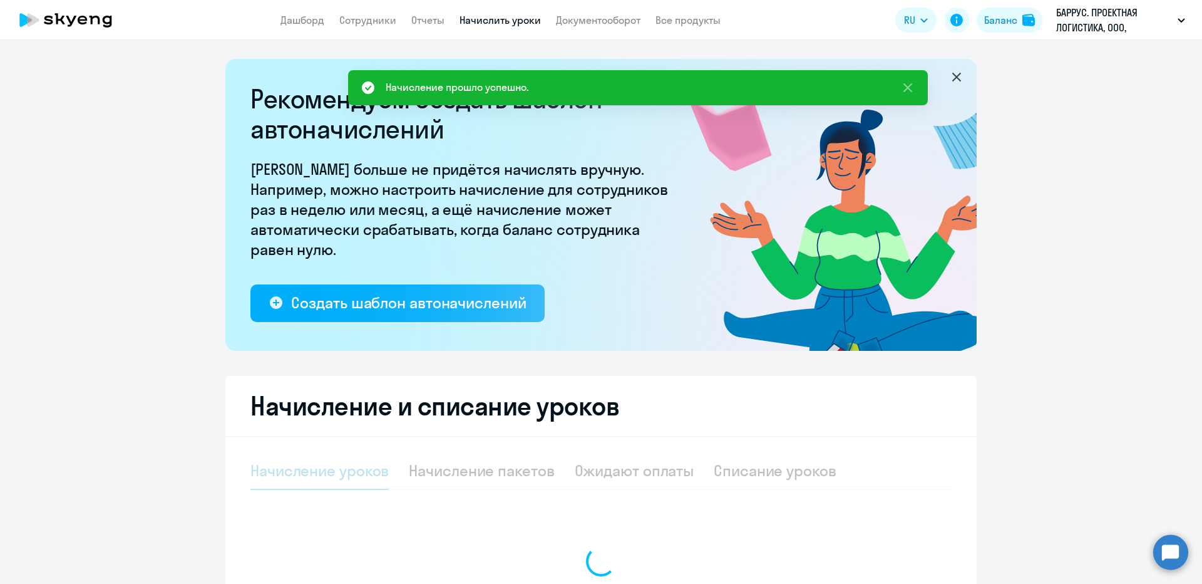
select select "10"
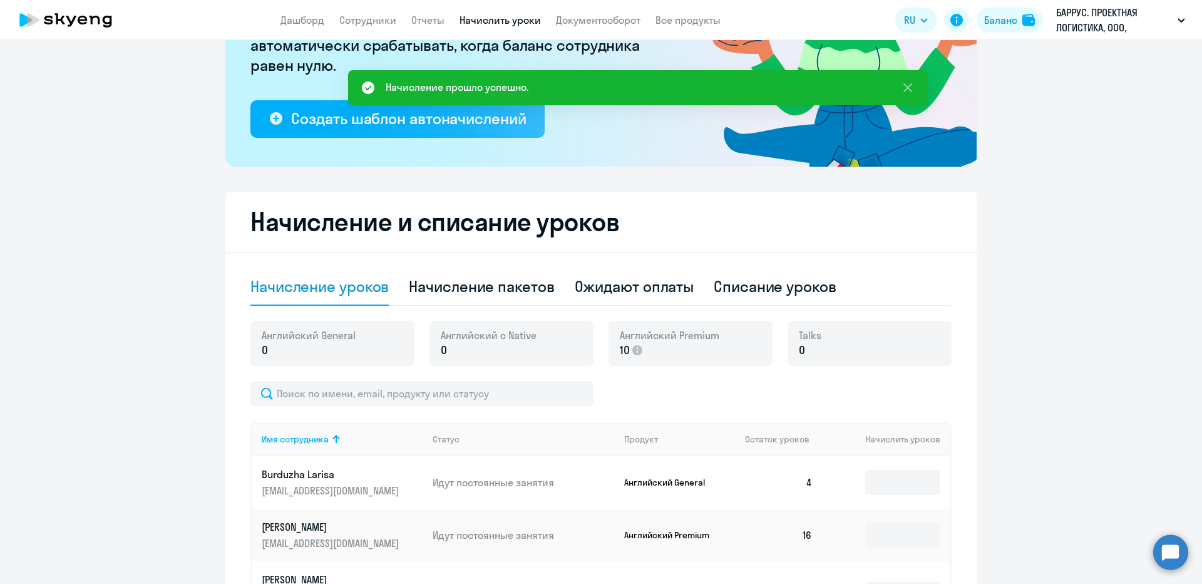
scroll to position [188, 0]
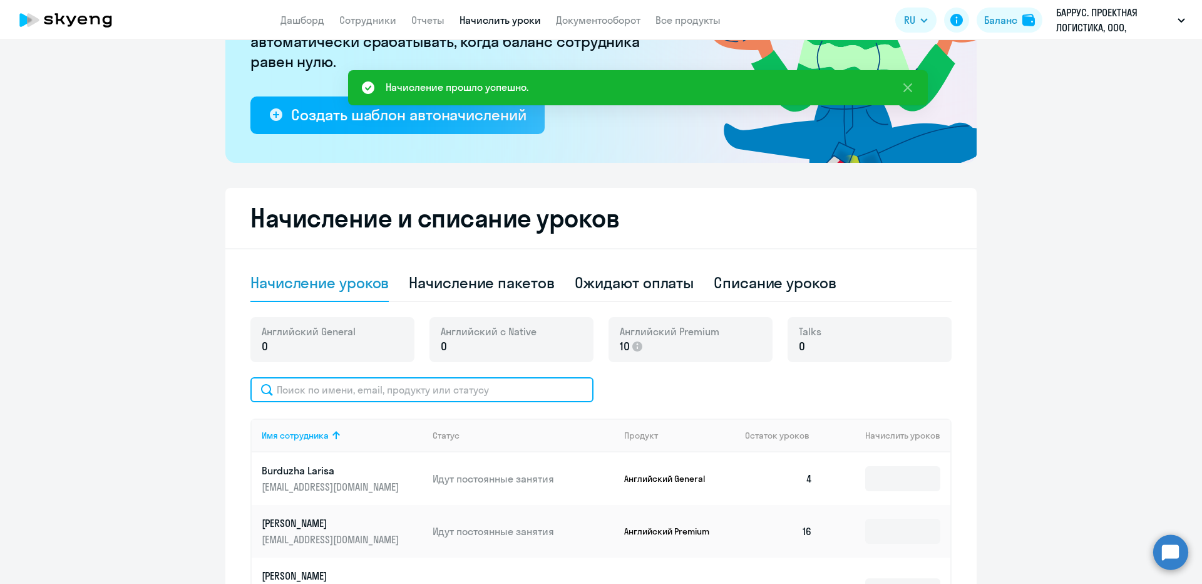
click at [384, 386] on input "text" at bounding box center [422, 389] width 343 height 25
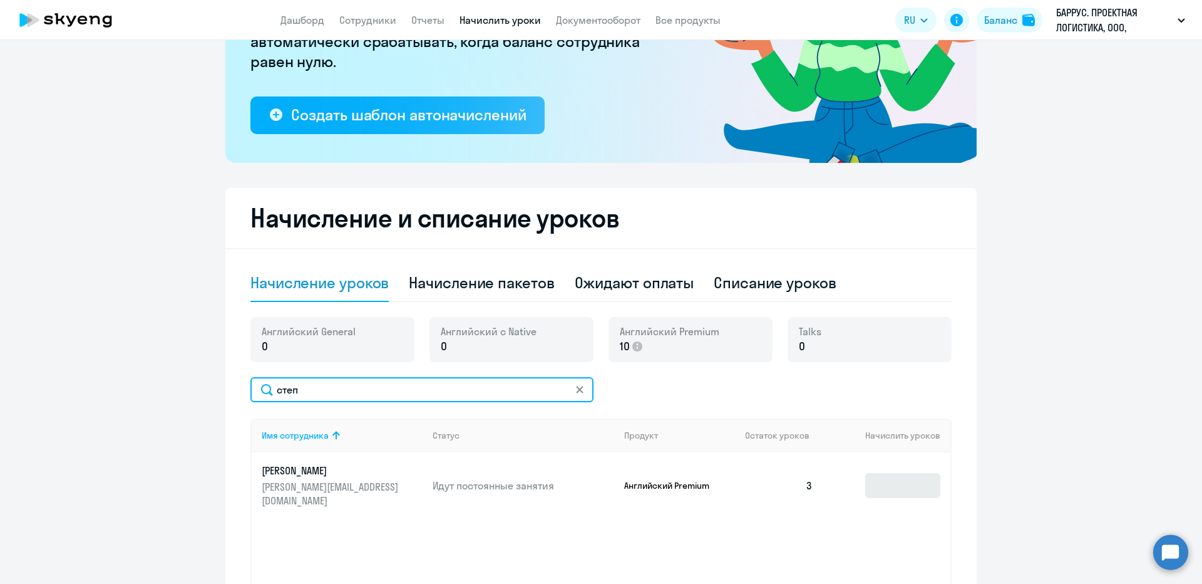
type input "степ"
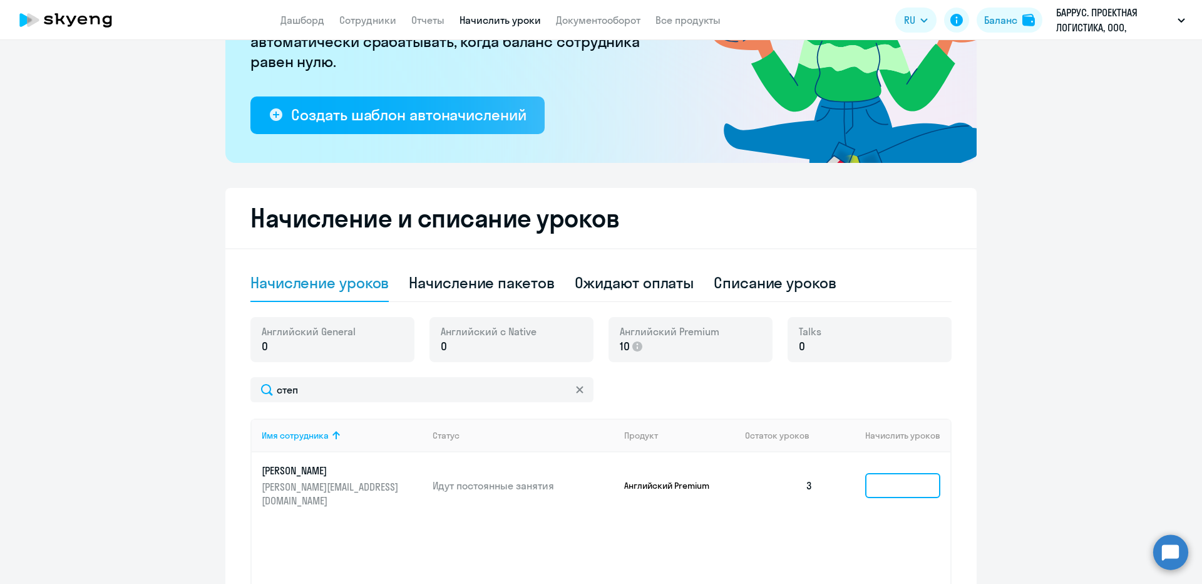
click at [897, 482] on input at bounding box center [903, 485] width 75 height 25
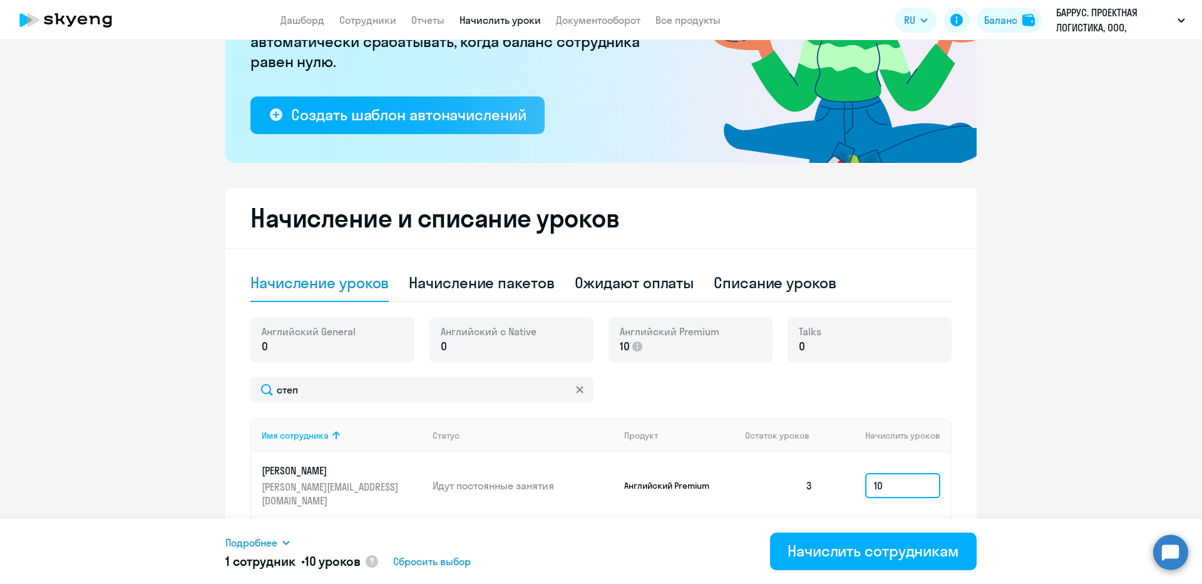
type input "10"
click at [1072, 437] on ng-component "Рекомендуем создать шаблон автоначислений Уроки больше не придётся начислять вр…" at bounding box center [601, 266] width 1202 height 790
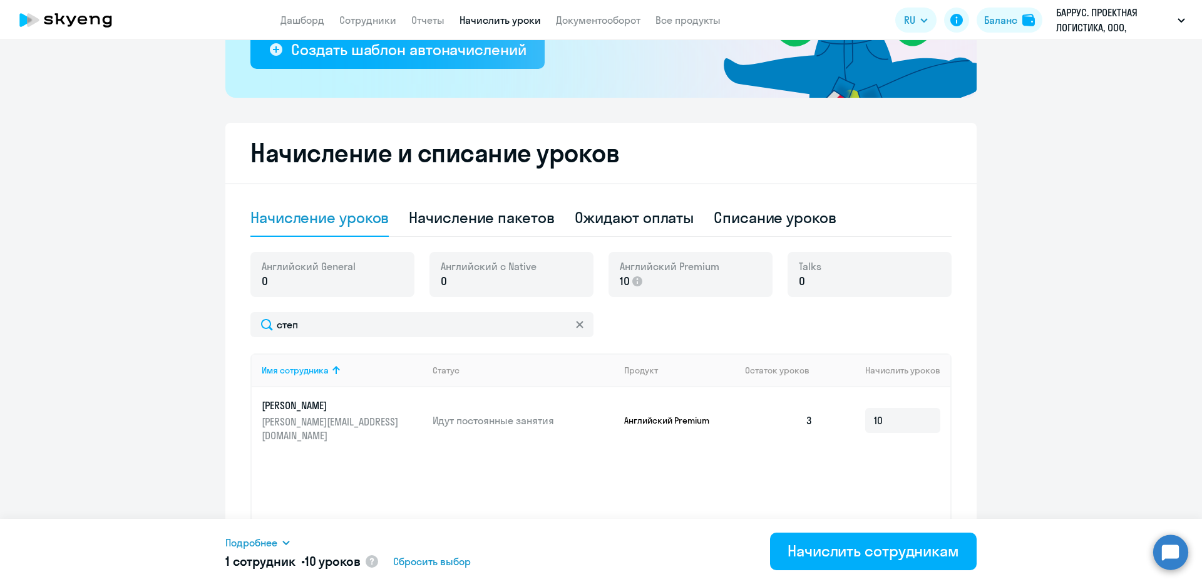
scroll to position [313, 0]
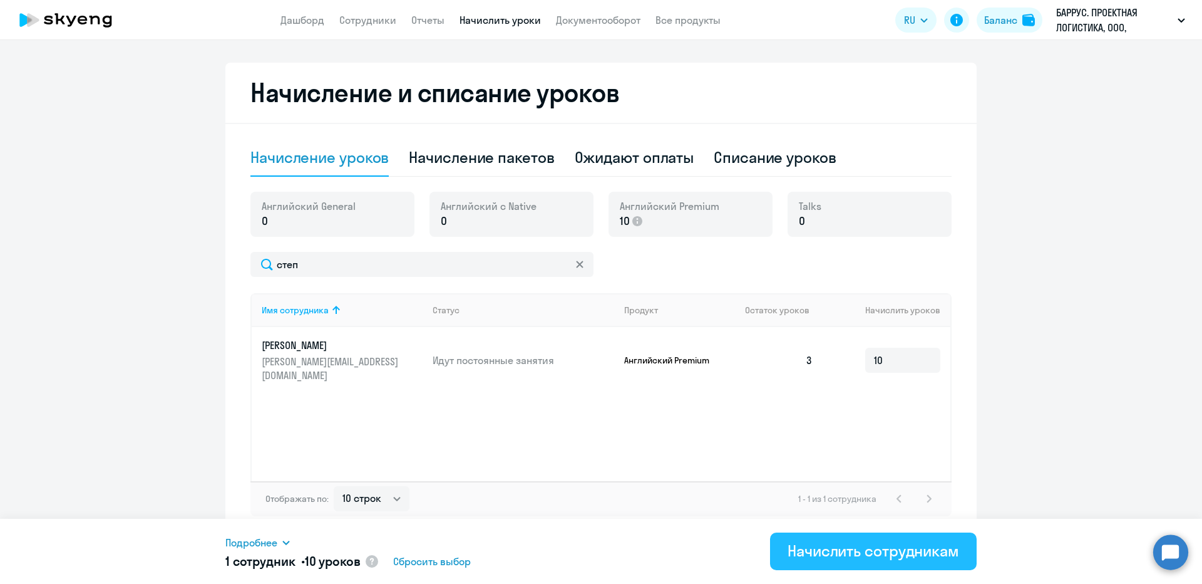
click at [872, 545] on div "Начислить сотрудникам" at bounding box center [874, 550] width 172 height 20
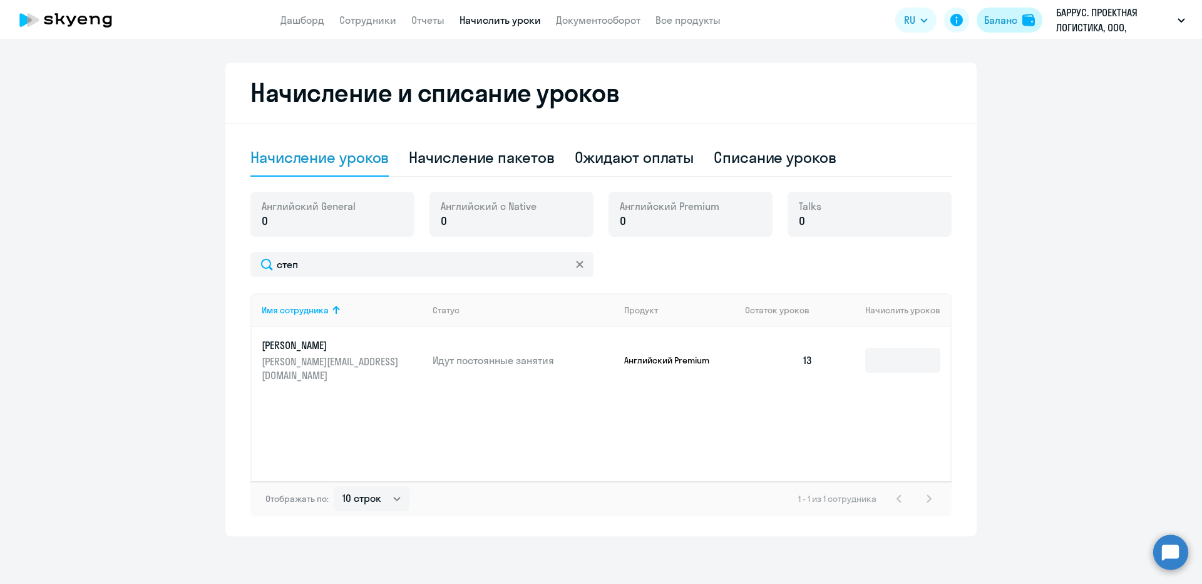
click at [1000, 23] on div "Баланс" at bounding box center [1001, 20] width 33 height 15
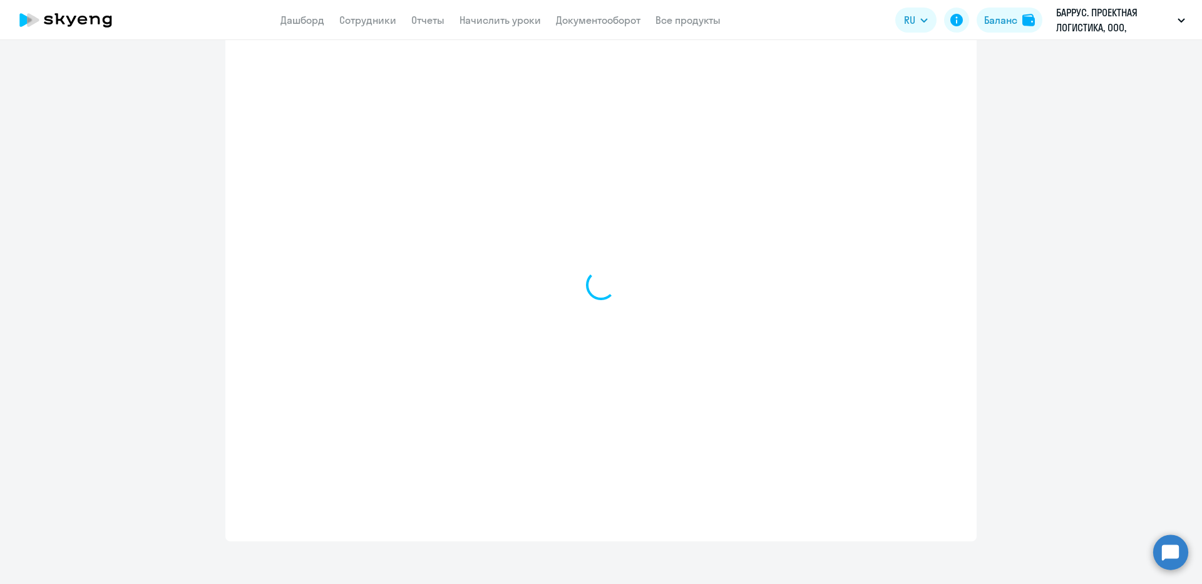
select select "english_adult_not_native_speaker"
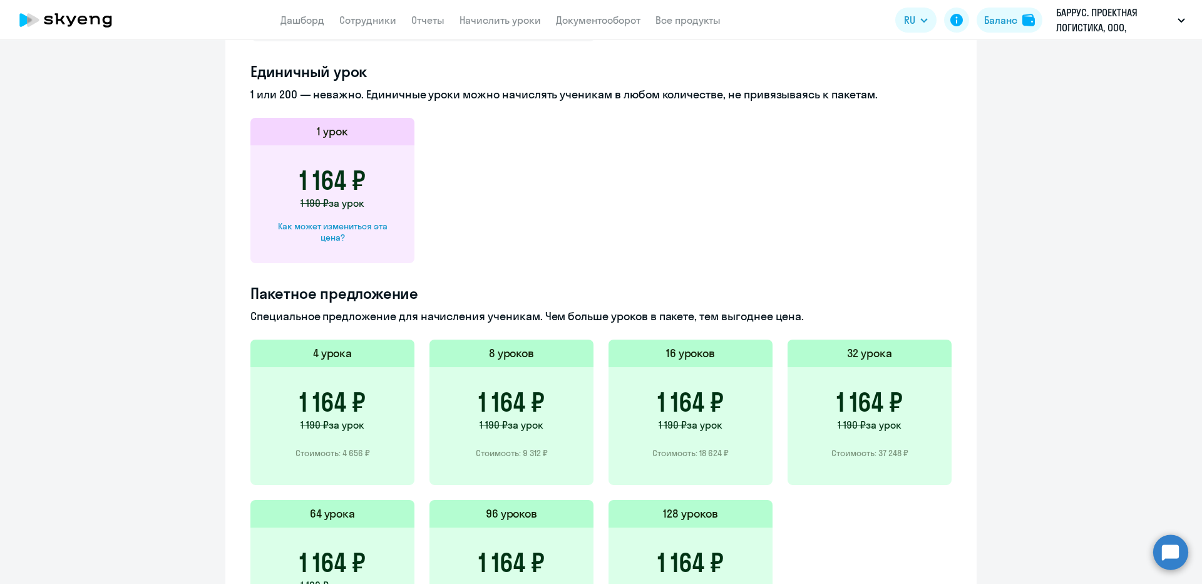
scroll to position [765, 0]
